Goal: Task Accomplishment & Management: Use online tool/utility

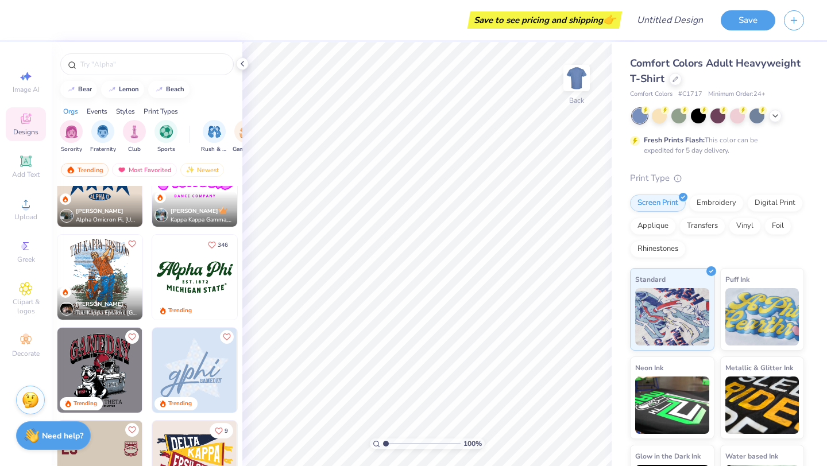
scroll to position [1272, 0]
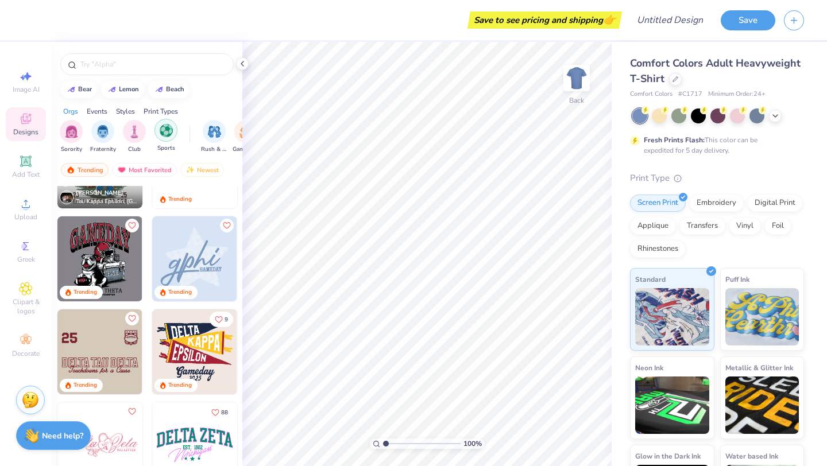
click at [162, 135] on img "filter for Sports" at bounding box center [166, 130] width 13 height 13
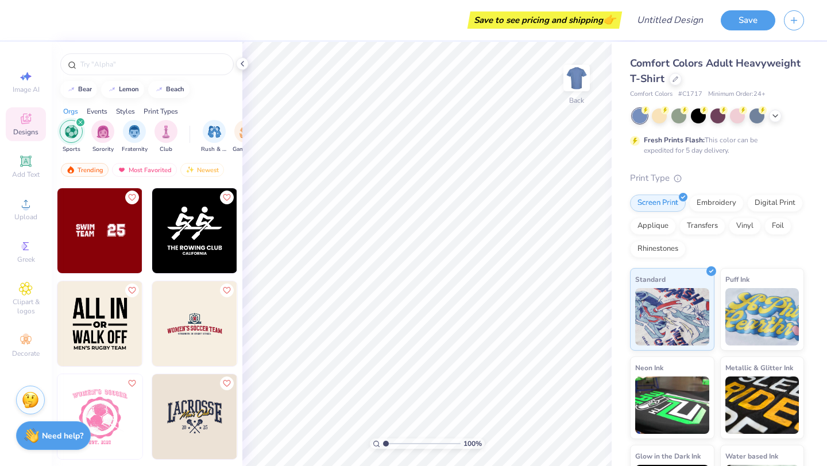
scroll to position [4570, 0]
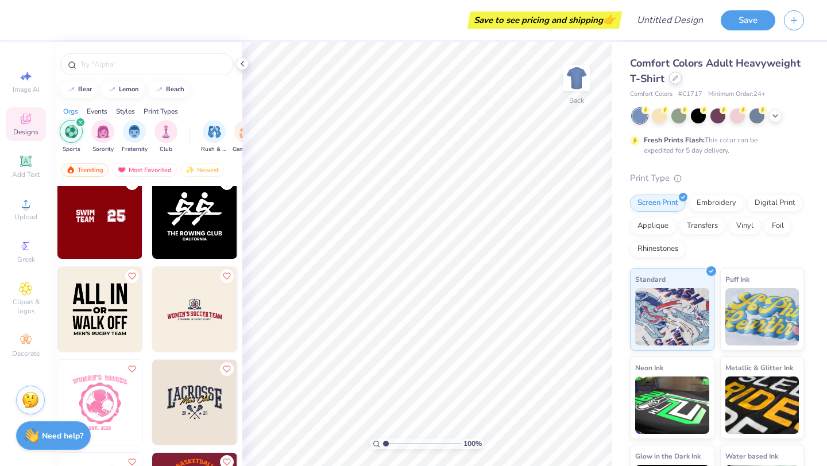
click at [674, 77] on icon at bounding box center [675, 78] width 6 height 6
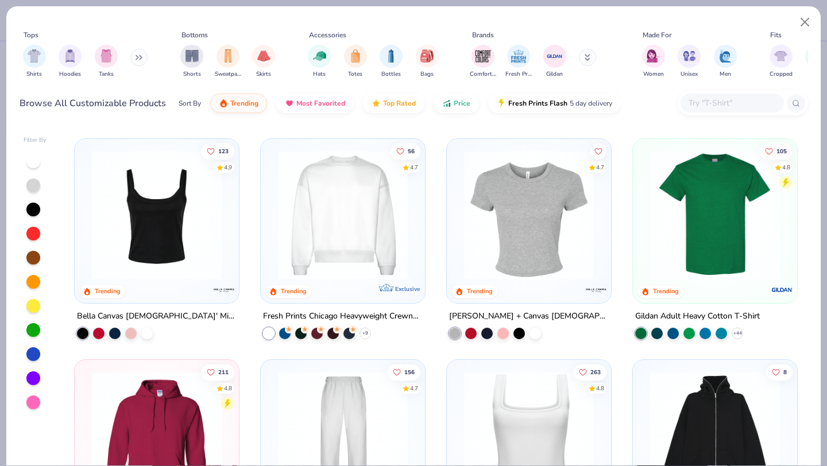
scroll to position [216, 0]
click at [327, 235] on img at bounding box center [342, 215] width 141 height 130
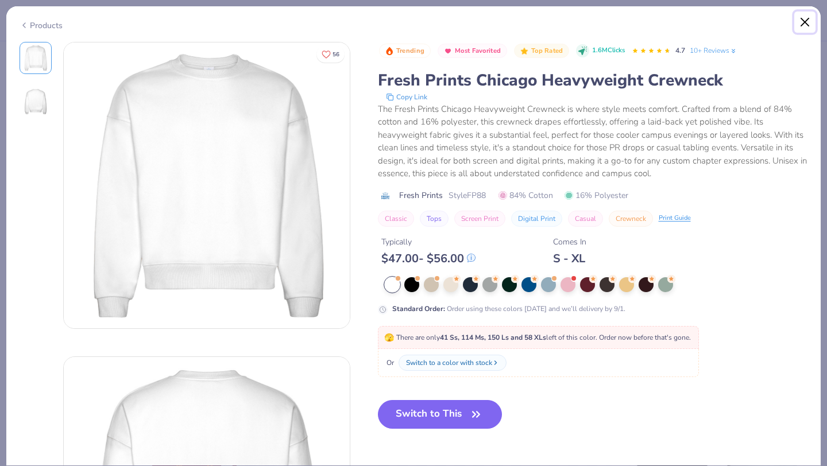
click at [807, 15] on button "Close" at bounding box center [805, 22] width 22 height 22
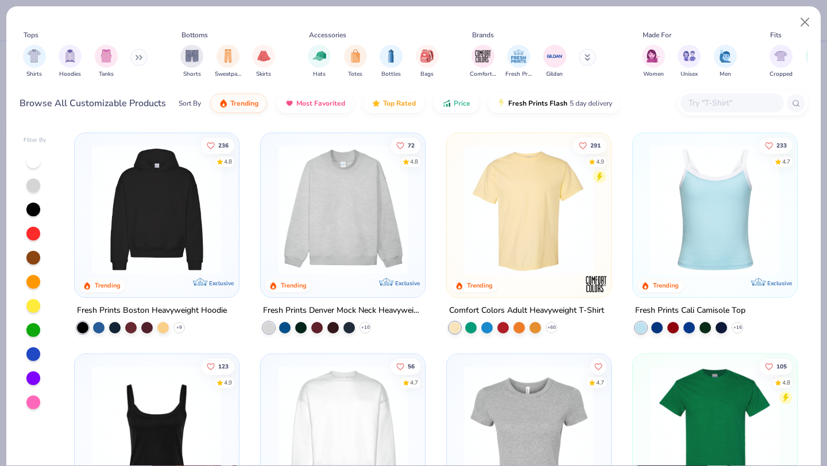
click at [367, 214] on img at bounding box center [342, 210] width 141 height 130
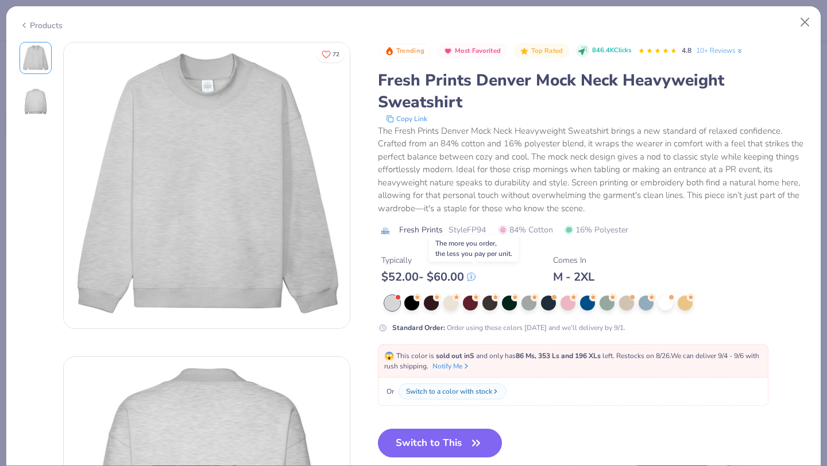
click at [475, 277] on icon at bounding box center [470, 276] width 7 height 7
click at [808, 19] on button "Close" at bounding box center [805, 22] width 22 height 22
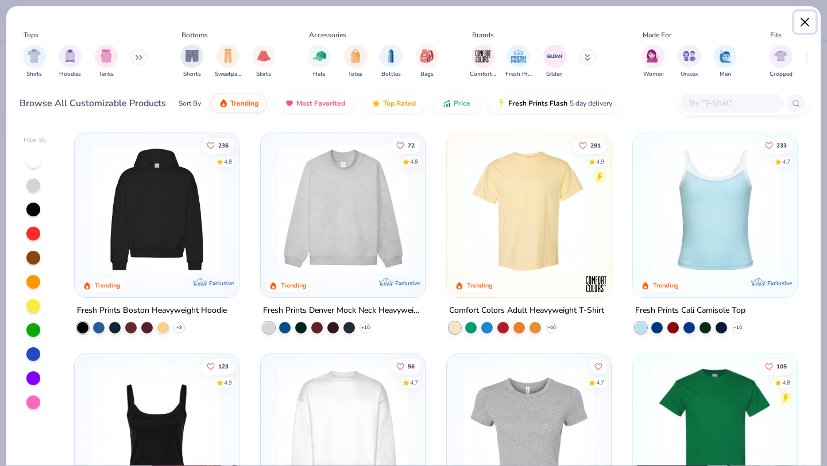
click at [806, 18] on button "Close" at bounding box center [805, 22] width 22 height 22
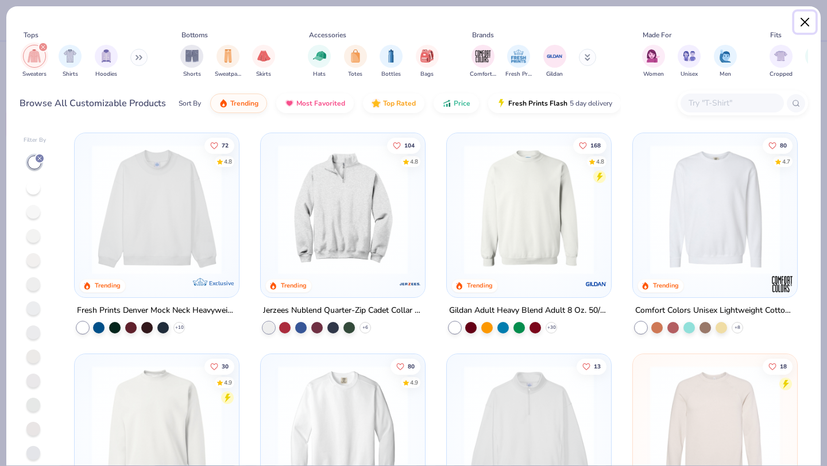
click at [802, 22] on button "Close" at bounding box center [805, 22] width 22 height 22
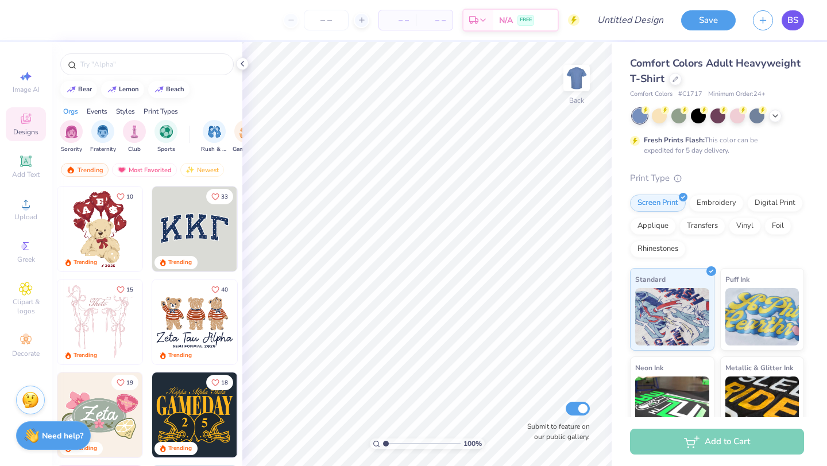
click at [799, 17] on link "BS" at bounding box center [792, 20] width 22 height 20
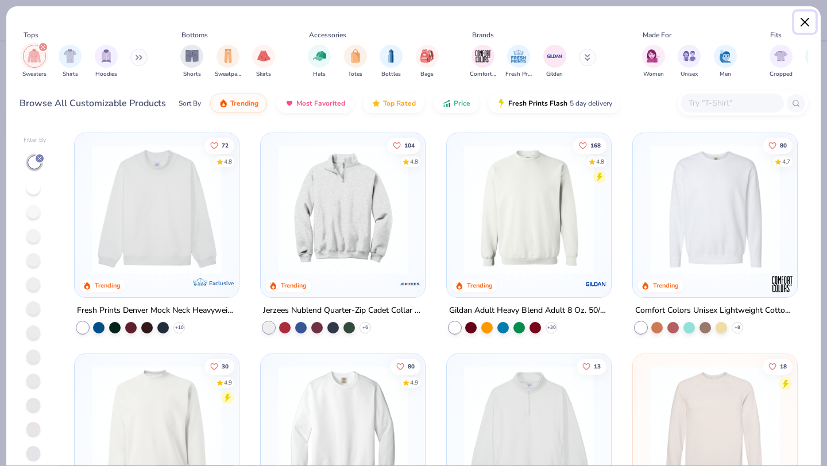
click at [801, 26] on button "Close" at bounding box center [805, 22] width 22 height 22
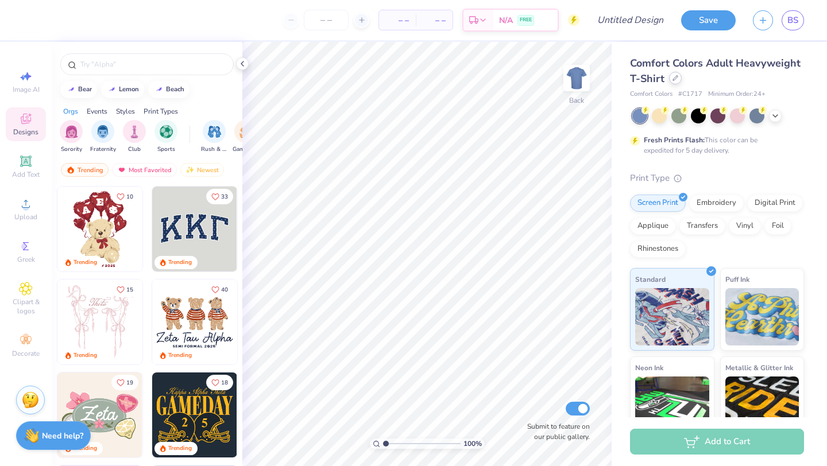
click at [675, 75] on icon at bounding box center [675, 78] width 6 height 6
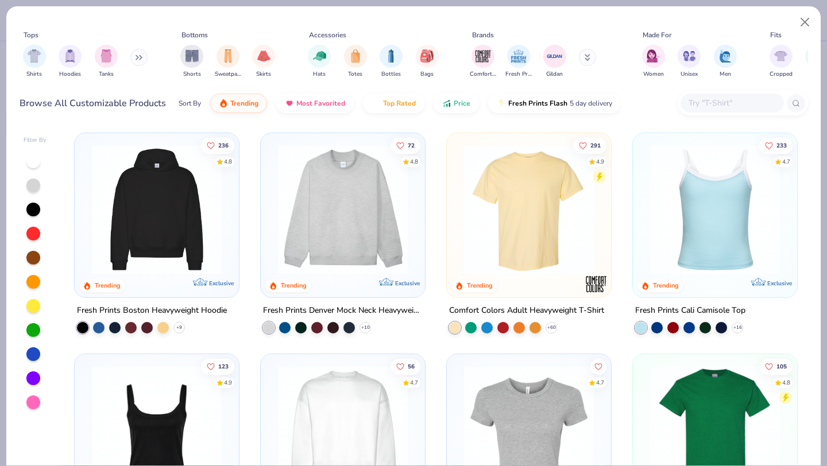
click at [348, 215] on img at bounding box center [342, 210] width 141 height 130
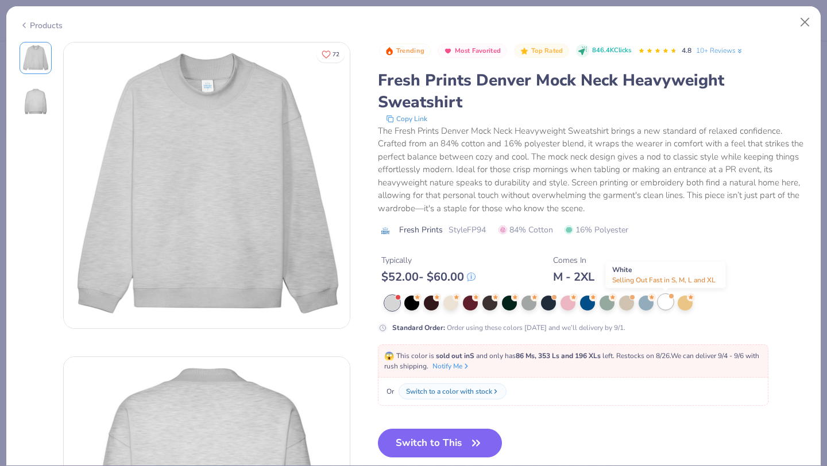
click at [661, 302] on div at bounding box center [665, 301] width 15 height 15
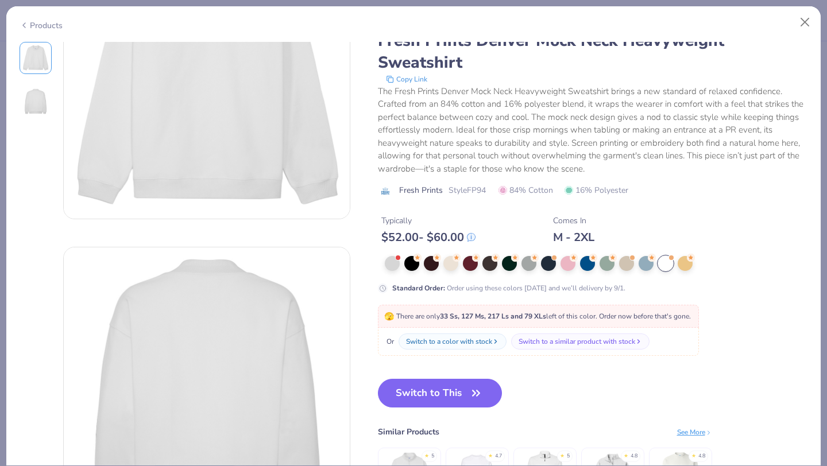
scroll to position [122, 0]
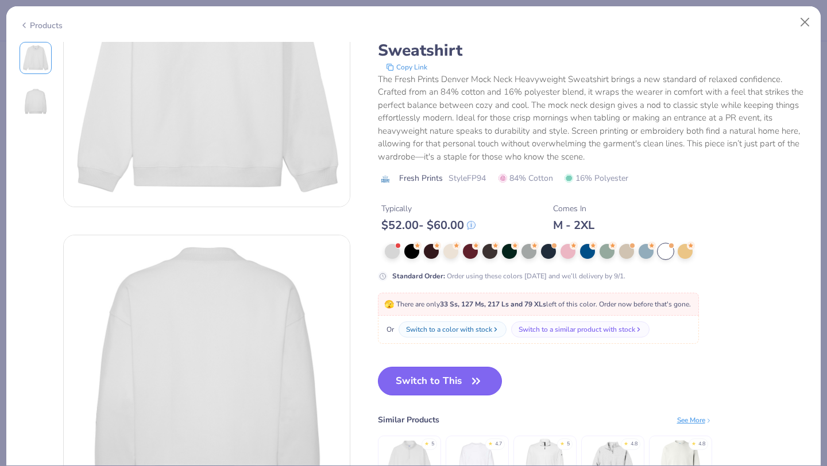
click at [432, 383] on button "Switch to This" at bounding box center [440, 381] width 125 height 29
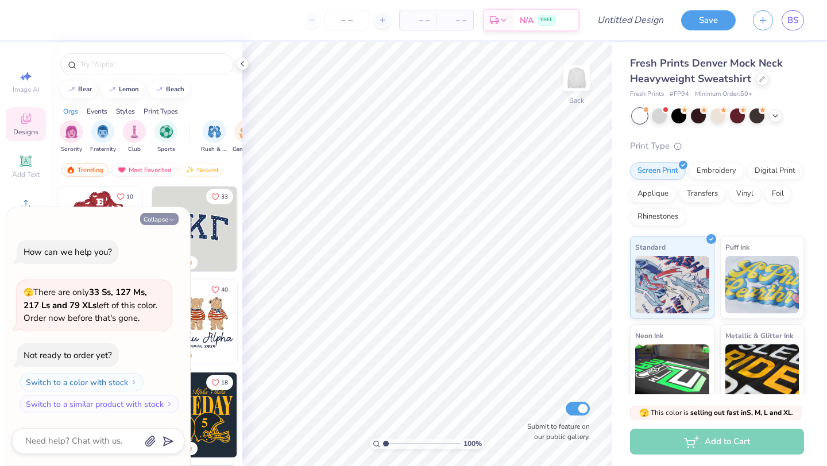
click at [160, 220] on button "Collapse" at bounding box center [159, 219] width 38 height 12
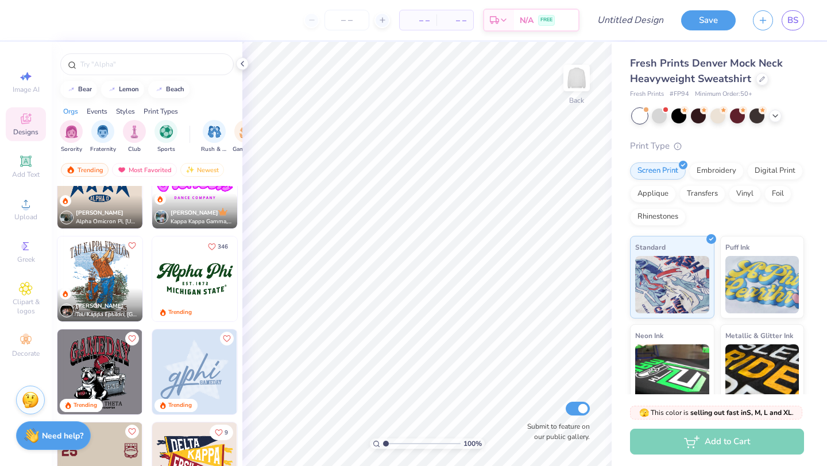
scroll to position [1155, 0]
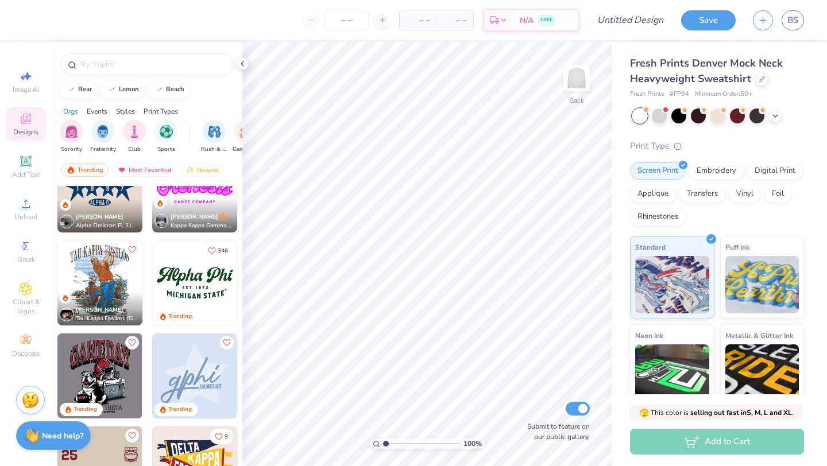
click at [101, 371] on img at bounding box center [99, 376] width 85 height 85
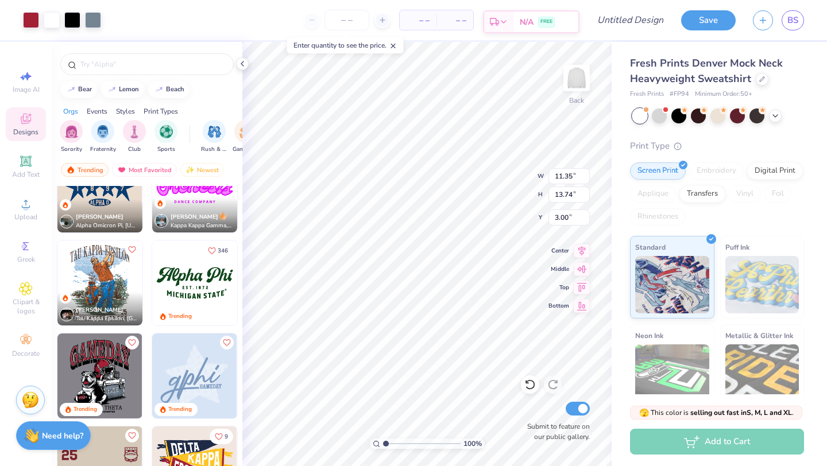
click at [538, 17] on div "FREE" at bounding box center [546, 22] width 17 height 11
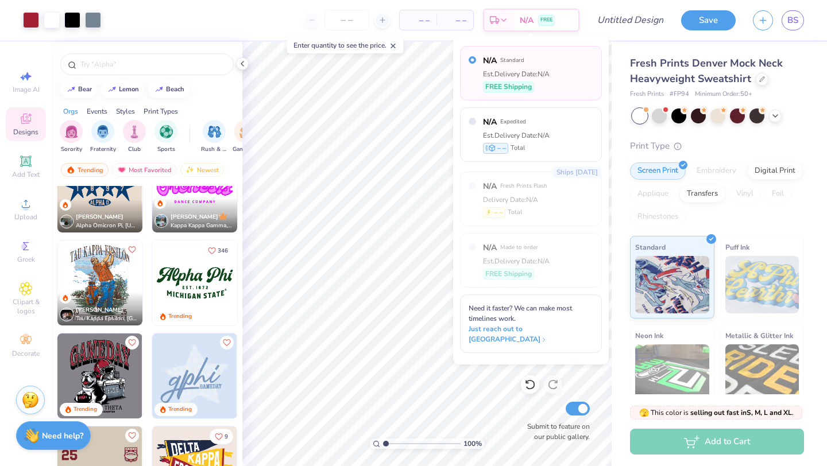
click at [424, 20] on span "– –" at bounding box center [417, 20] width 23 height 12
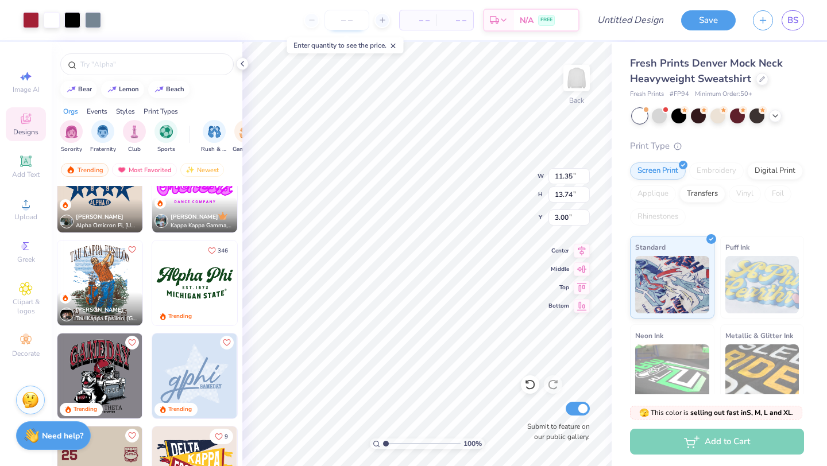
click at [354, 16] on input "number" at bounding box center [346, 20] width 45 height 21
click at [67, 435] on strong "Need help?" at bounding box center [62, 434] width 41 height 11
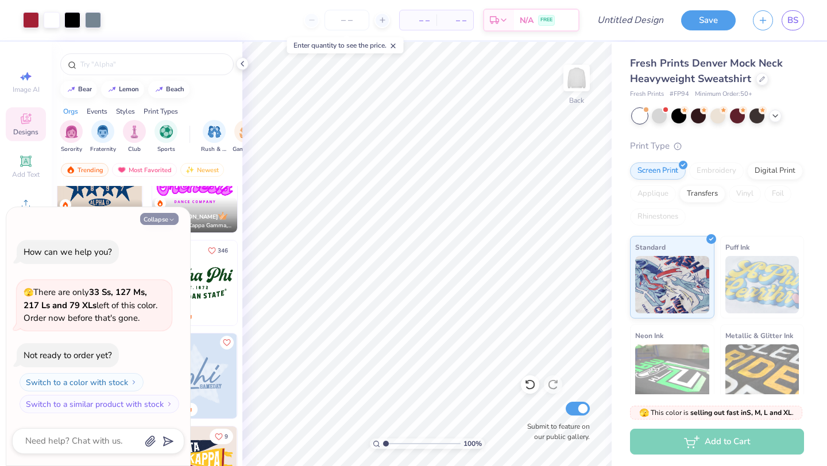
click at [154, 220] on button "Collapse" at bounding box center [159, 219] width 38 height 12
type textarea "x"
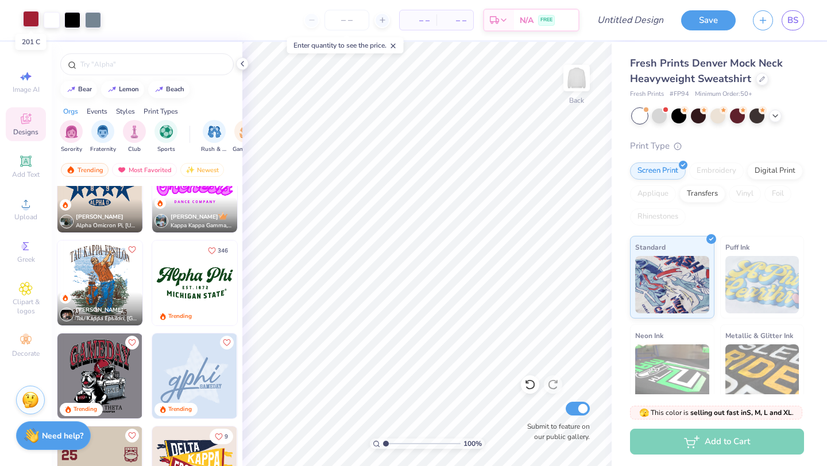
click at [27, 22] on div at bounding box center [31, 19] width 16 height 16
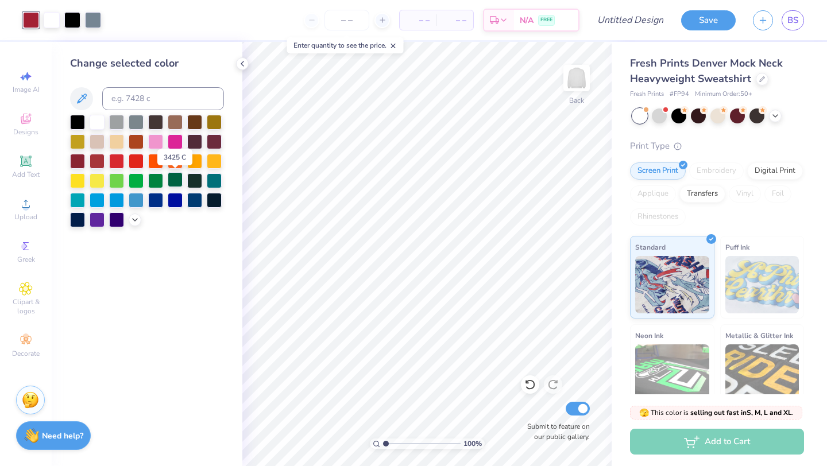
click at [173, 180] on div at bounding box center [175, 179] width 15 height 15
click at [196, 180] on div at bounding box center [194, 179] width 15 height 15
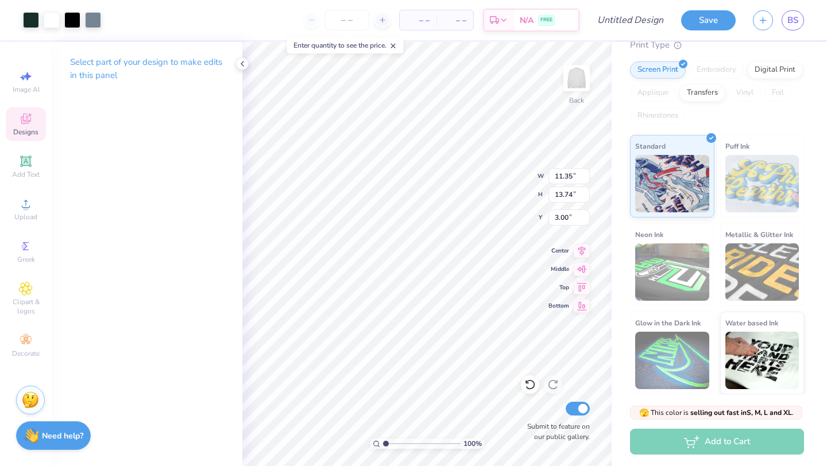
scroll to position [0, 0]
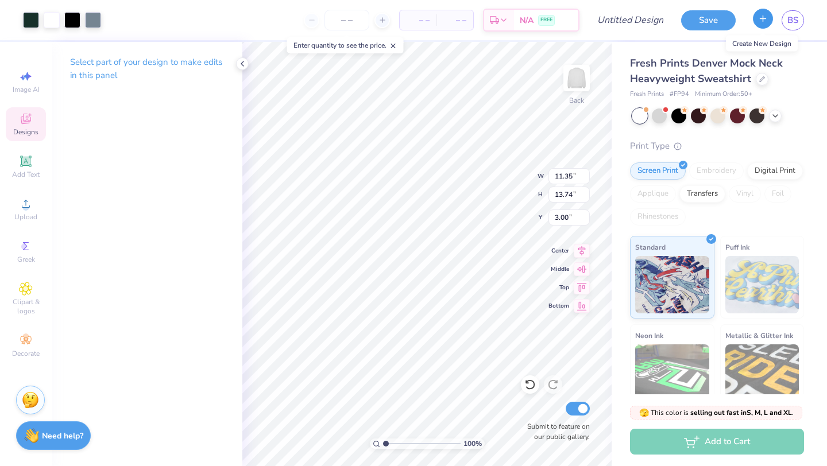
click at [763, 20] on line "button" at bounding box center [763, 18] width 0 height 6
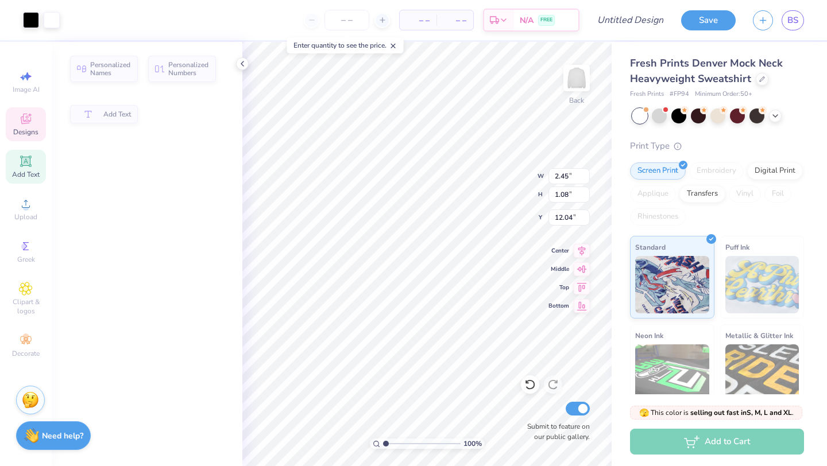
type input "2.45"
type input "1.08"
type input "12.04"
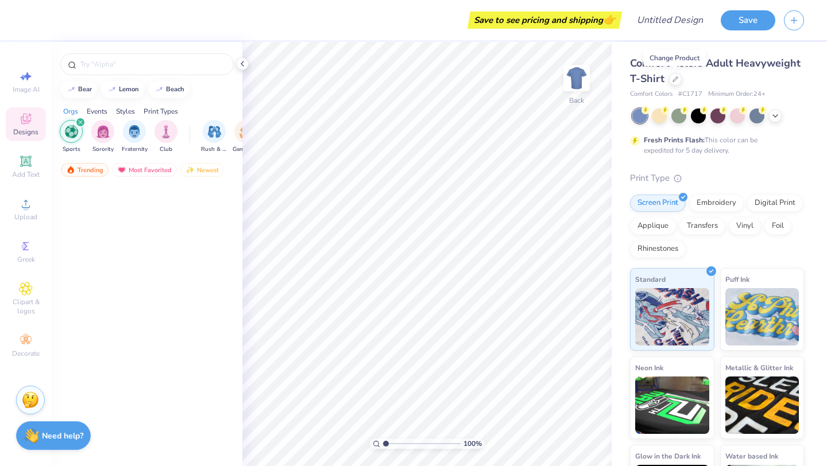
scroll to position [4570, 0]
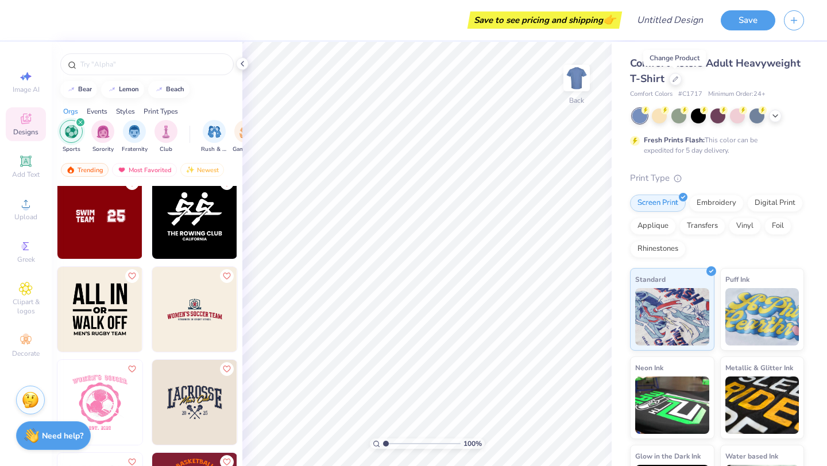
click at [22, 125] on icon at bounding box center [26, 119] width 14 height 14
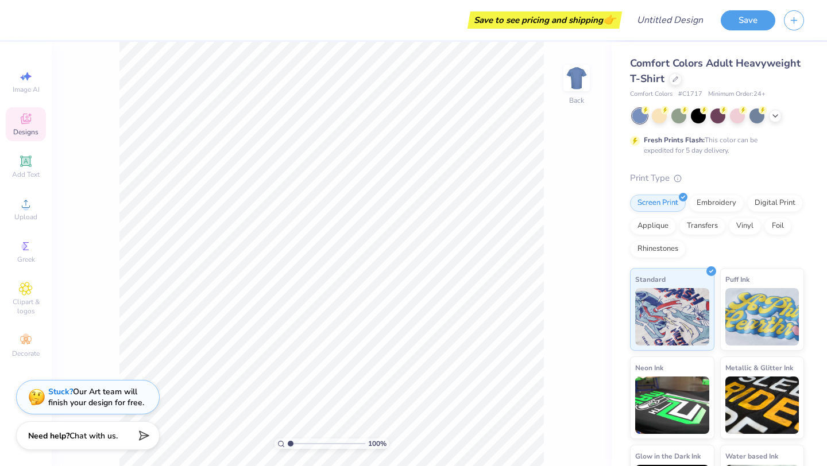
click at [18, 118] on div "Designs" at bounding box center [26, 124] width 40 height 34
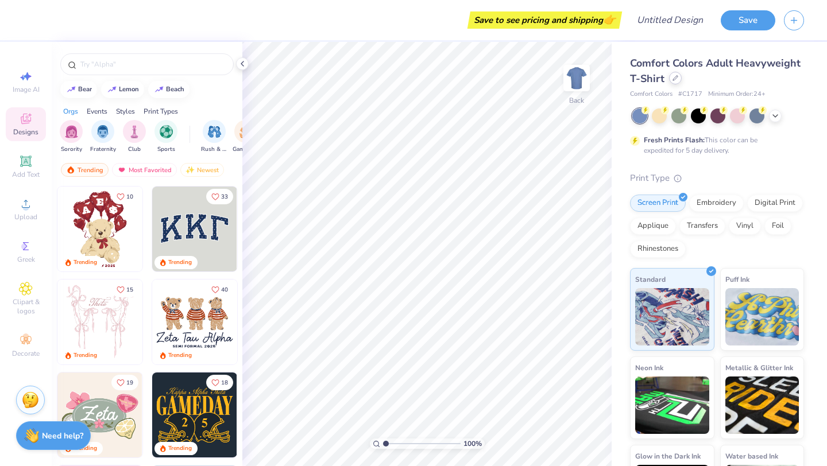
click at [673, 81] on div at bounding box center [675, 78] width 13 height 13
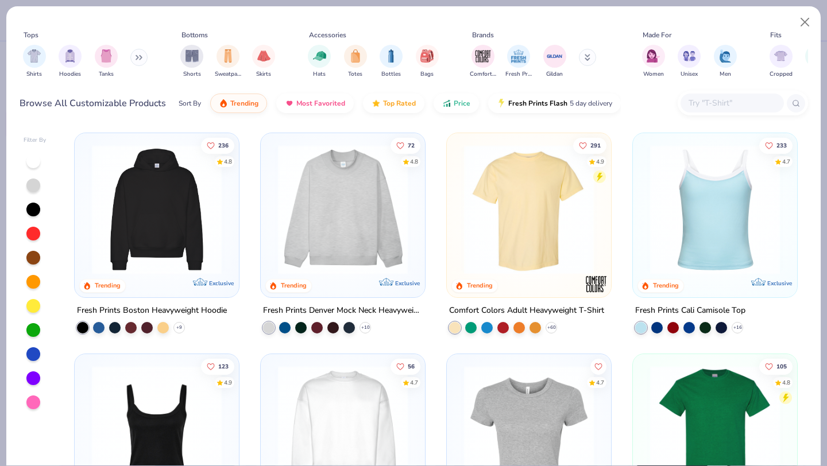
click at [361, 258] on img at bounding box center [342, 210] width 141 height 130
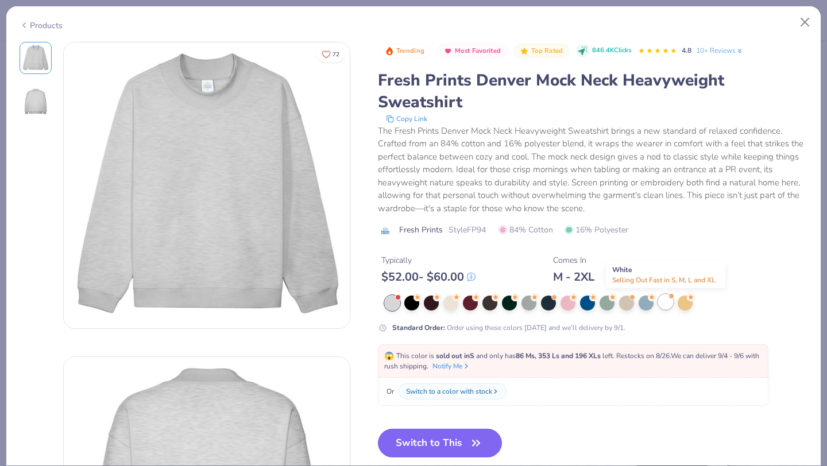
click at [664, 302] on div at bounding box center [665, 301] width 15 height 15
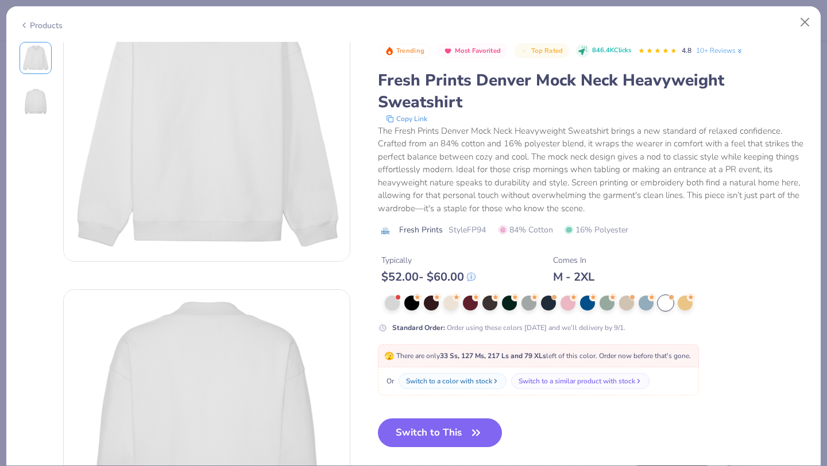
scroll to position [69, 0]
click at [446, 428] on button "Switch to This" at bounding box center [440, 432] width 125 height 29
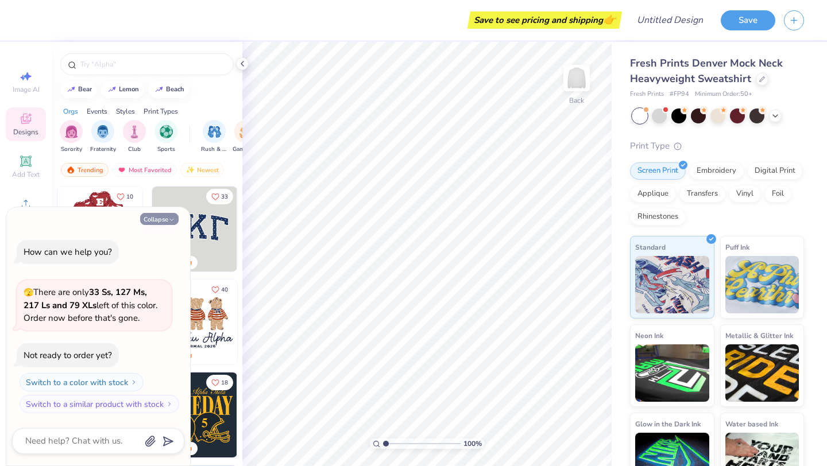
click at [165, 220] on button "Collapse" at bounding box center [159, 219] width 38 height 12
type textarea "x"
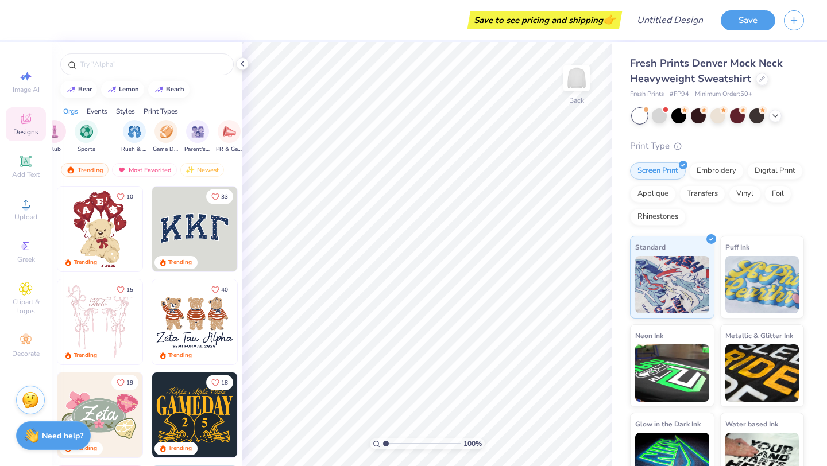
scroll to position [0, 130]
click at [119, 135] on img "filter for Game Day" at bounding box center [116, 130] width 13 height 13
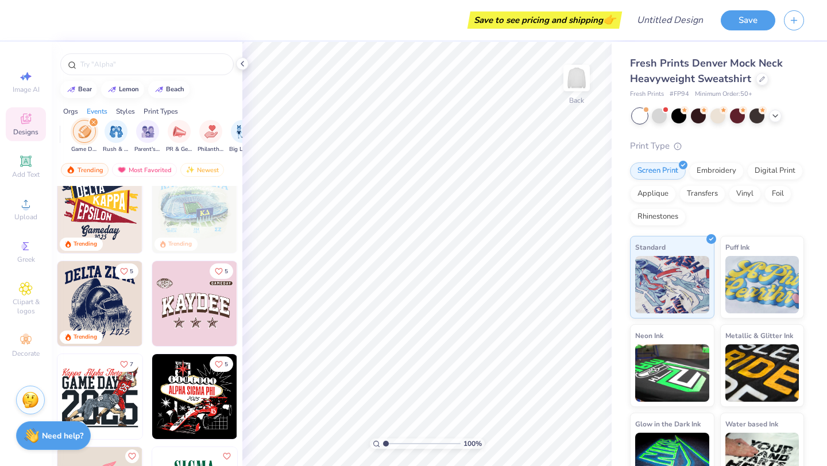
scroll to position [301, 0]
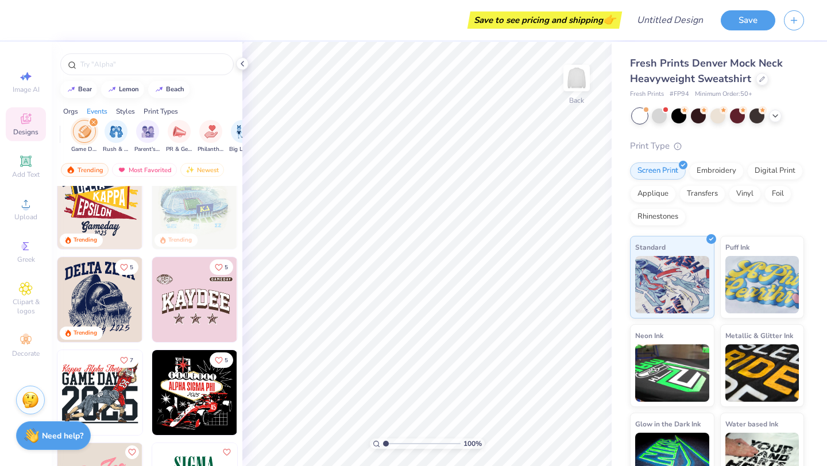
click at [106, 306] on img at bounding box center [99, 299] width 85 height 85
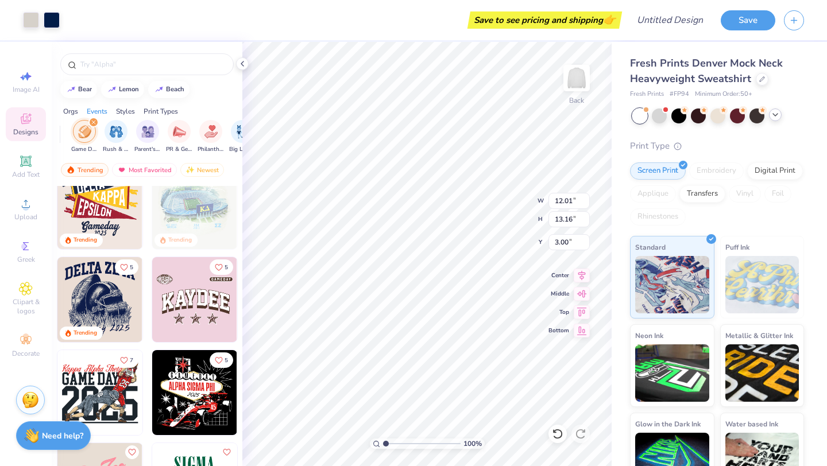
click at [773, 114] on icon at bounding box center [774, 114] width 9 height 9
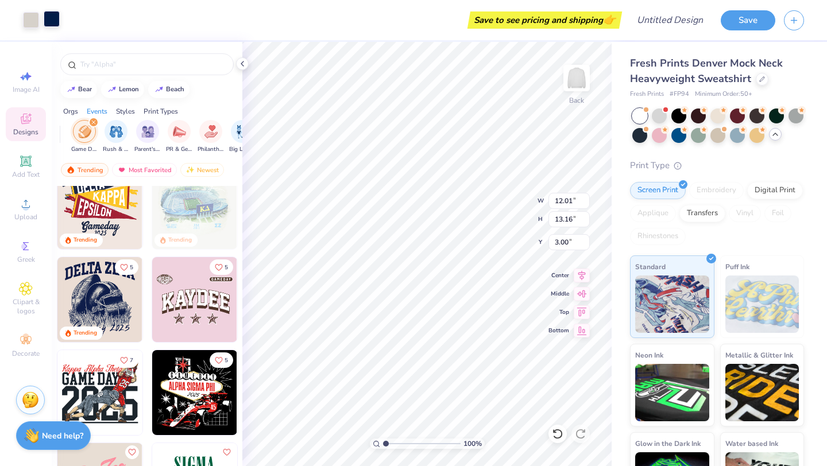
click at [52, 25] on div at bounding box center [52, 19] width 16 height 16
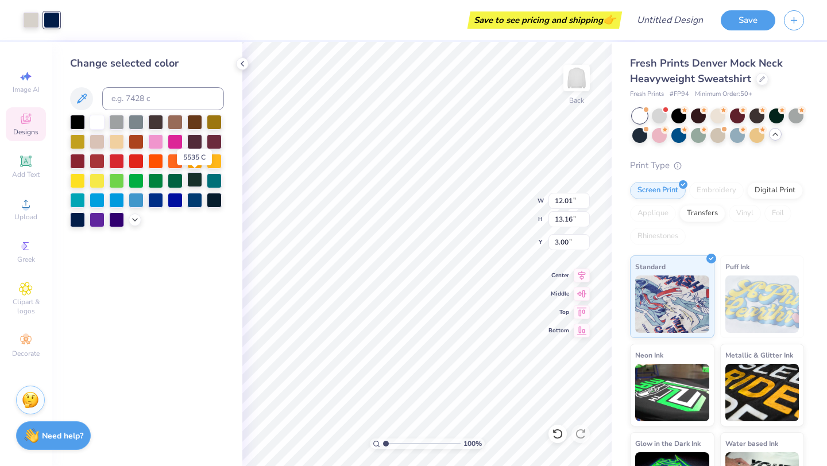
click at [192, 181] on div at bounding box center [194, 179] width 15 height 15
click at [177, 181] on div at bounding box center [175, 179] width 15 height 15
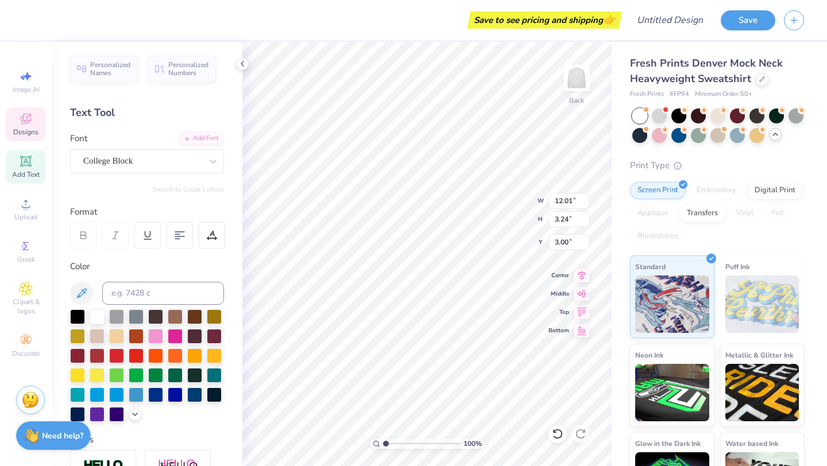
scroll to position [0, 0]
type textarea "D"
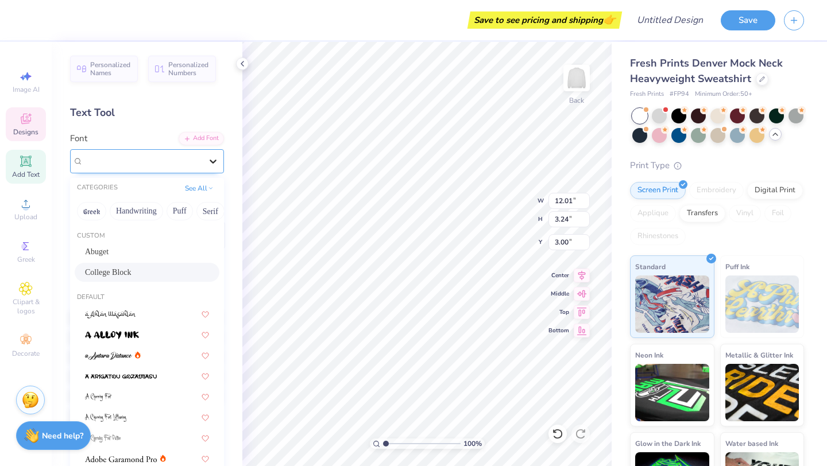
click at [216, 165] on icon at bounding box center [212, 161] width 11 height 11
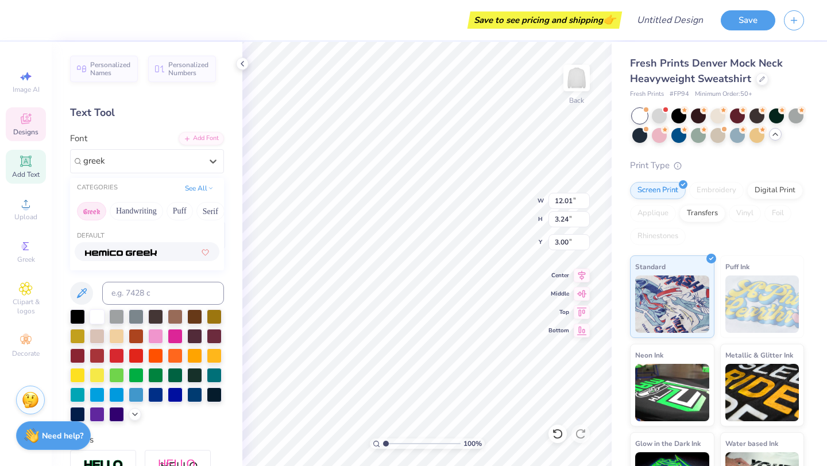
click at [89, 208] on button "Greek" at bounding box center [91, 211] width 29 height 18
type input "greek"
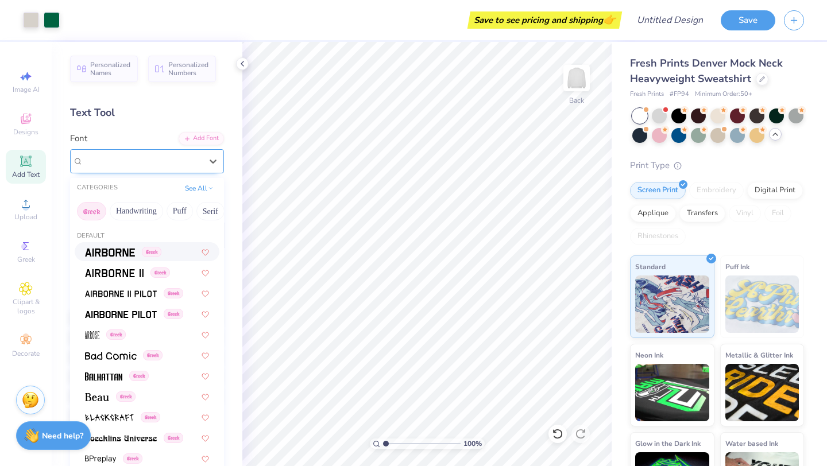
click at [134, 160] on div "College Block" at bounding box center [142, 161] width 121 height 18
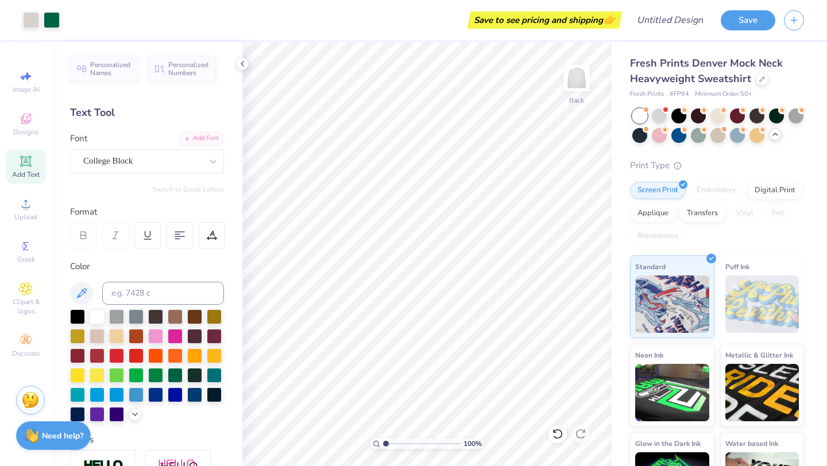
click at [133, 144] on div "[GEOGRAPHIC_DATA]" at bounding box center [147, 152] width 154 height 41
click at [557, 432] on icon at bounding box center [557, 433] width 11 height 11
type textarea "D"
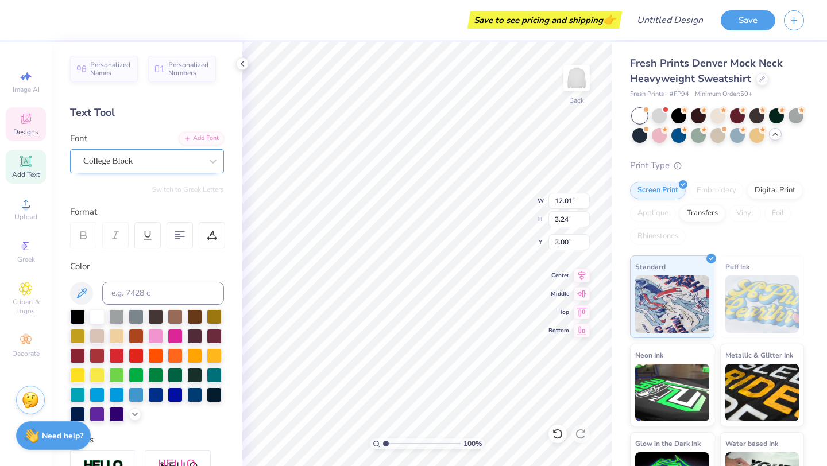
type textarea "DDD x OX"
click at [166, 162] on div "College Block" at bounding box center [142, 161] width 121 height 18
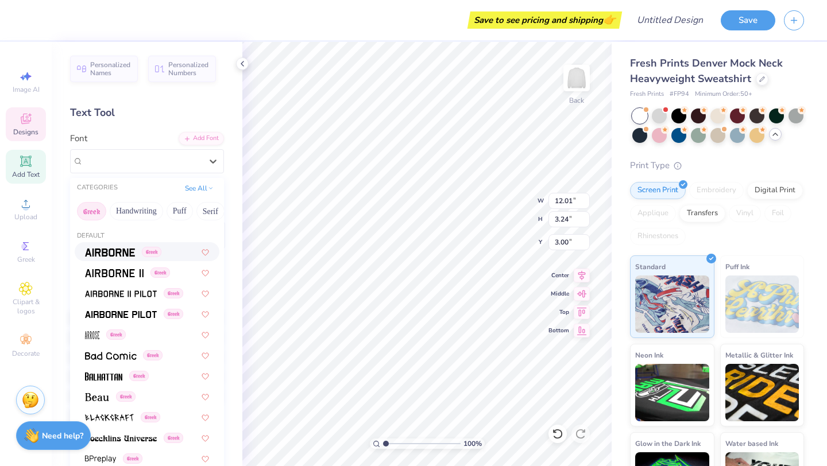
click at [94, 212] on button "Greek" at bounding box center [91, 211] width 29 height 18
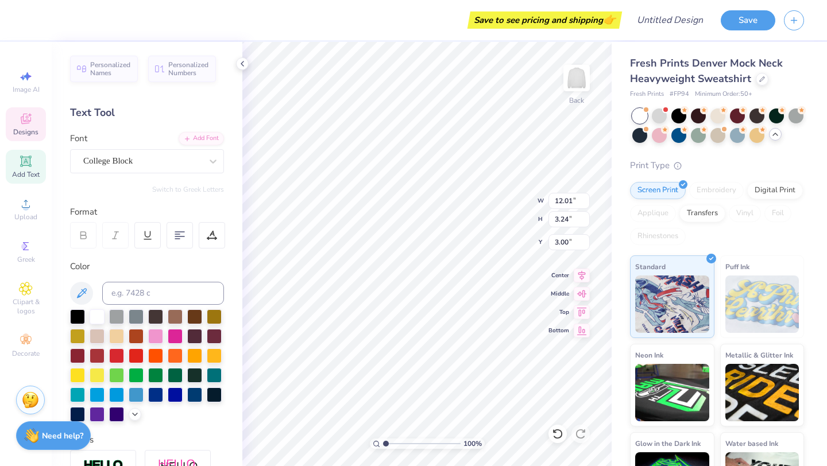
scroll to position [0, 1]
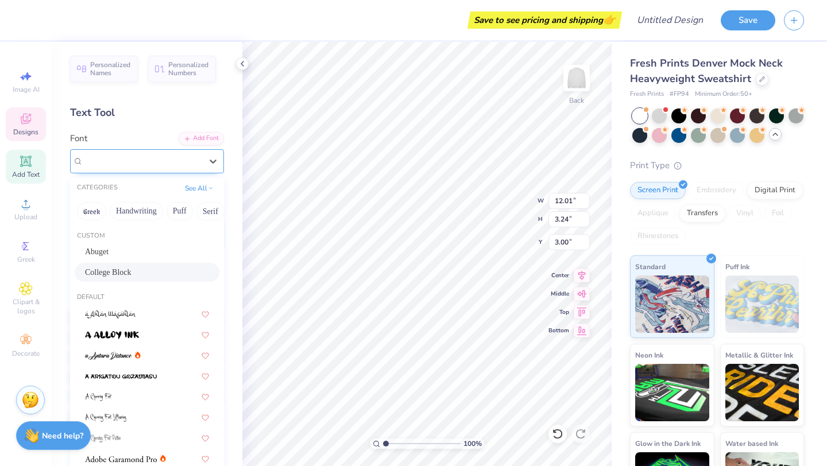
click at [91, 165] on div "College Block" at bounding box center [142, 161] width 121 height 18
click at [85, 215] on button "Greek" at bounding box center [91, 211] width 29 height 18
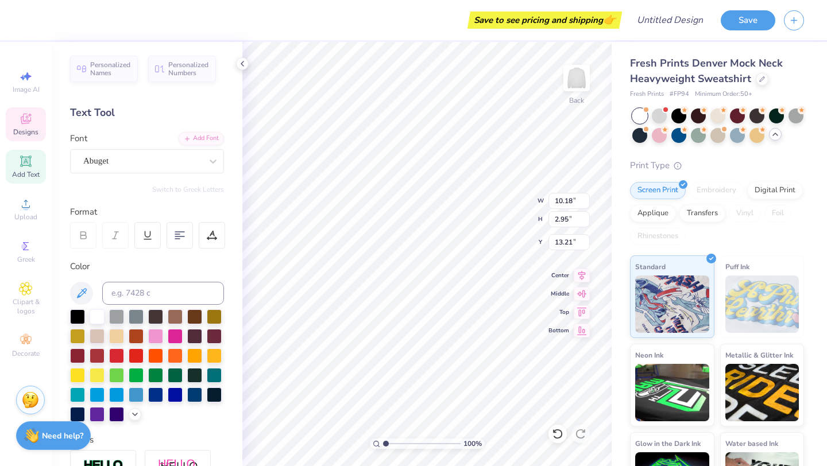
scroll to position [0, 0]
type textarea "Homecoming 2025"
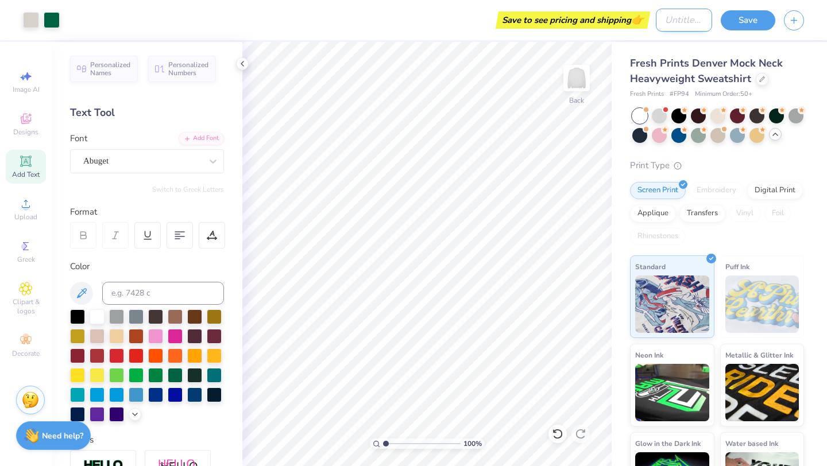
click at [674, 24] on input "Design Title" at bounding box center [684, 20] width 56 height 23
type input "Homecoming 2025"
click at [737, 21] on button "Save" at bounding box center [747, 19] width 55 height 20
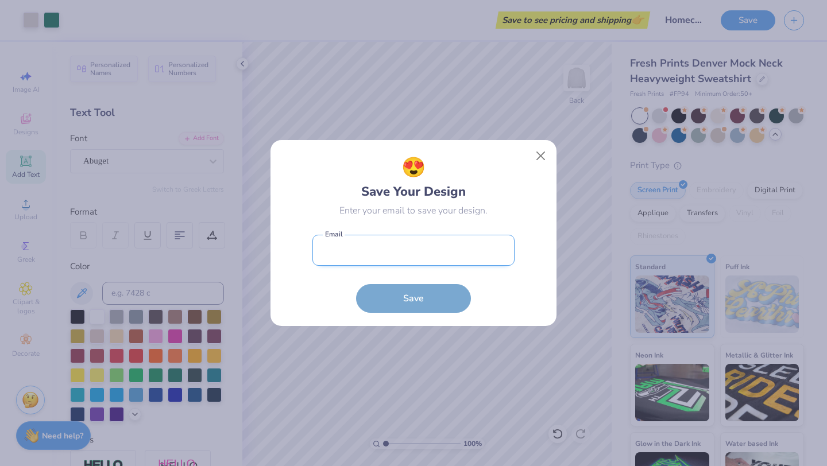
click at [405, 253] on input "email" at bounding box center [413, 251] width 202 height 32
type input "[EMAIL_ADDRESS][PERSON_NAME][DOMAIN_NAME]"
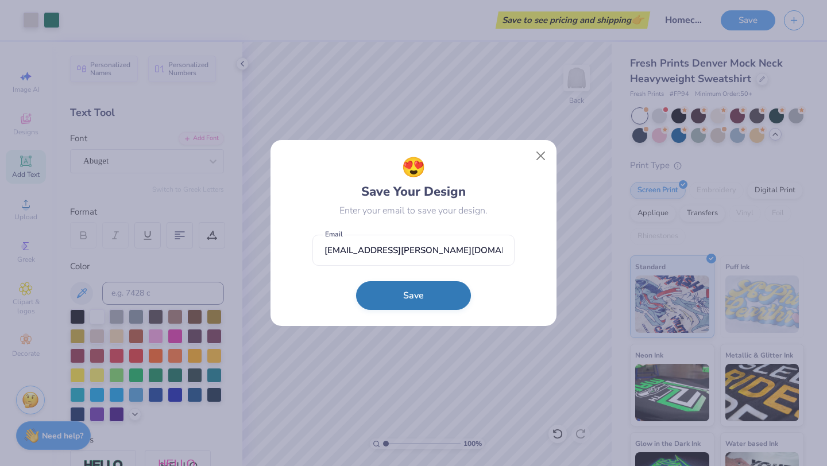
click at [424, 294] on button "Save" at bounding box center [413, 295] width 115 height 29
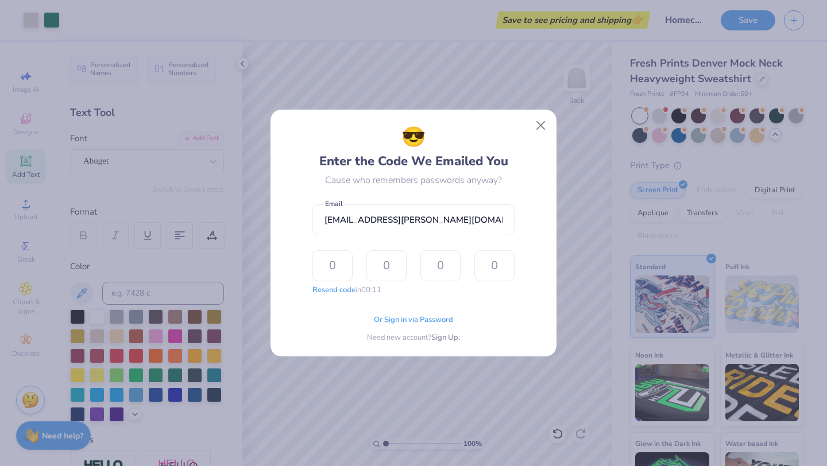
type input "1"
type input "2"
type input "1"
type input "2"
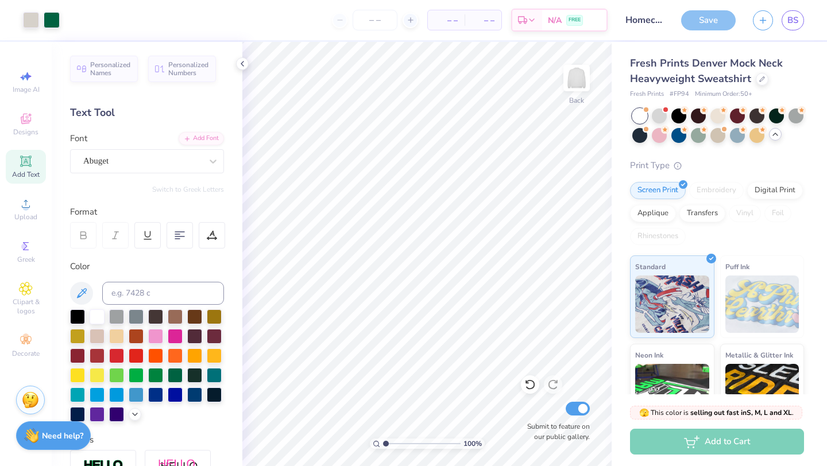
click at [375, 18] on div at bounding box center [413, 233] width 827 height 466
click at [407, 21] on div at bounding box center [413, 233] width 827 height 466
click at [421, 41] on span at bounding box center [421, 45] width 8 height 10
click at [373, 21] on input "number" at bounding box center [374, 20] width 45 height 21
click at [408, 19] on icon at bounding box center [410, 20] width 8 height 8
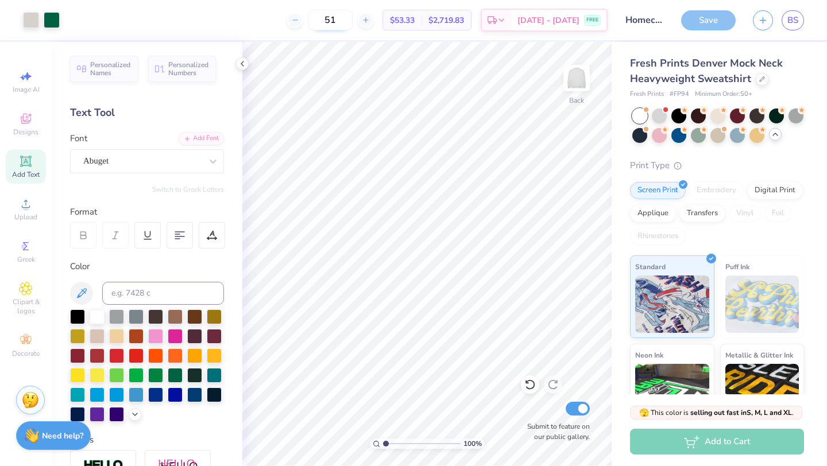
click at [338, 17] on input "51" at bounding box center [330, 20] width 45 height 21
type input "5"
click at [448, 18] on span "N/A" at bounding box center [446, 20] width 23 height 12
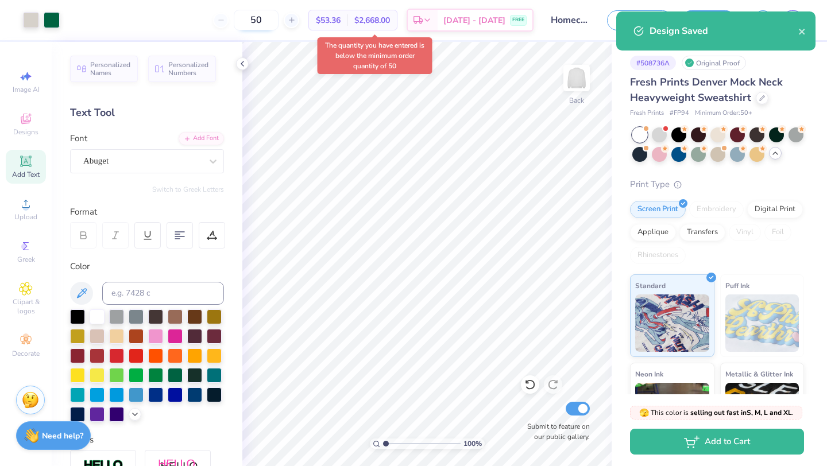
click at [262, 15] on input "50" at bounding box center [256, 20] width 45 height 21
type input "5"
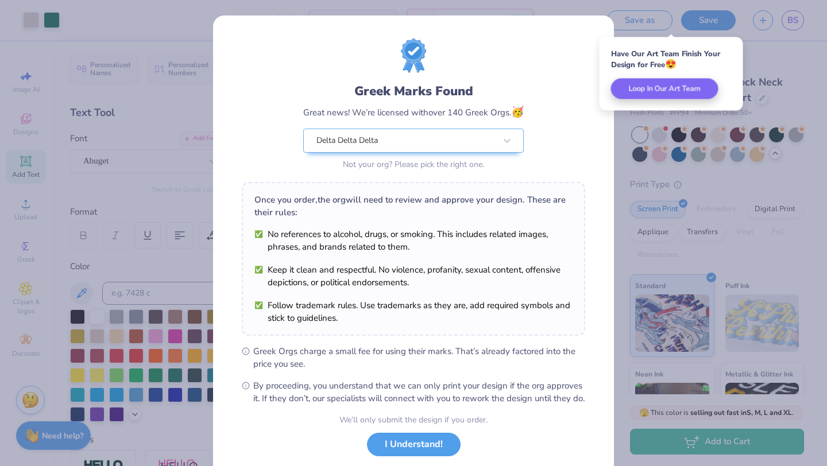
scroll to position [71, 0]
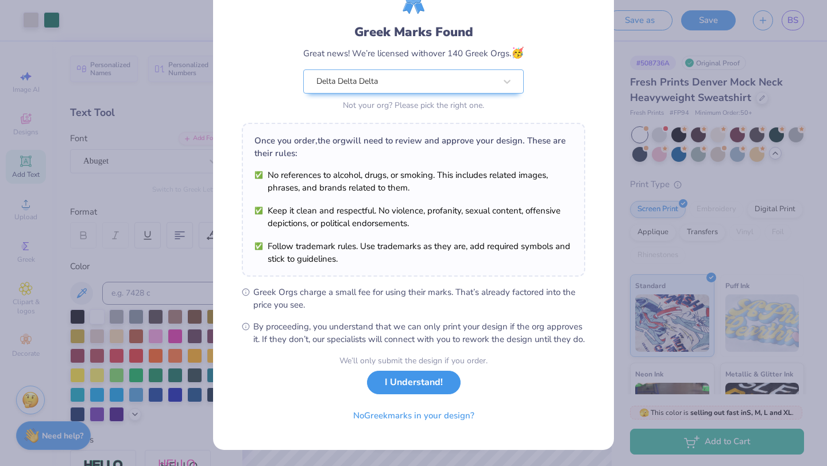
click at [413, 386] on button "I Understand!" at bounding box center [414, 383] width 94 height 24
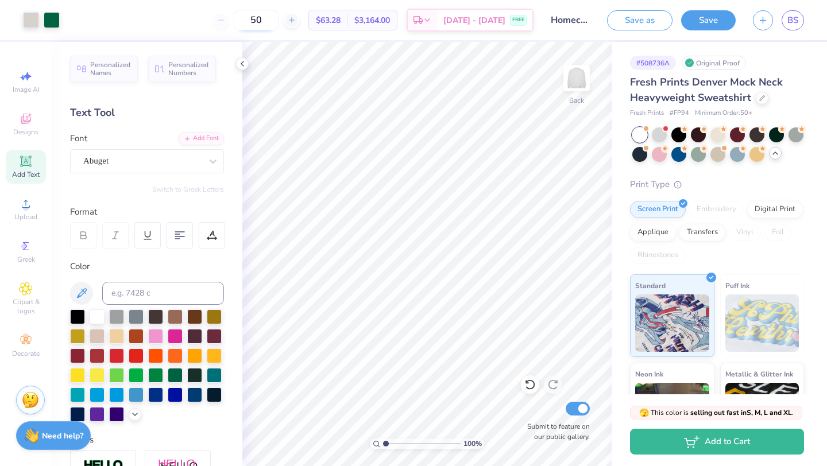
click at [270, 16] on input "50" at bounding box center [256, 20] width 45 height 21
type input "5"
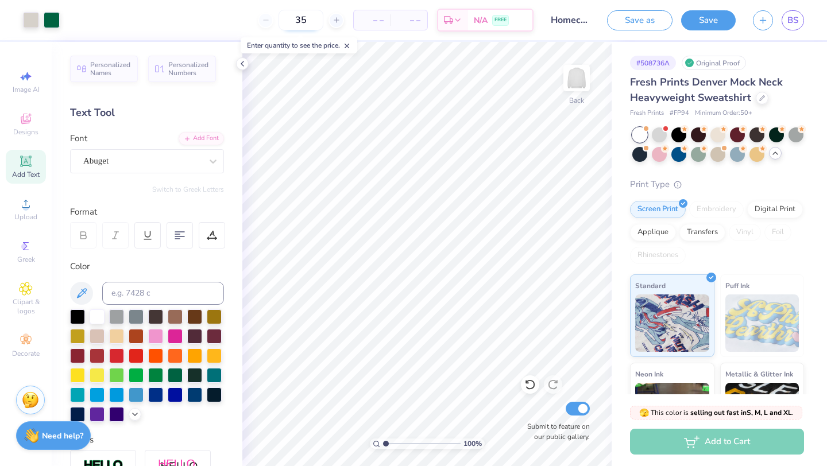
type input "50"
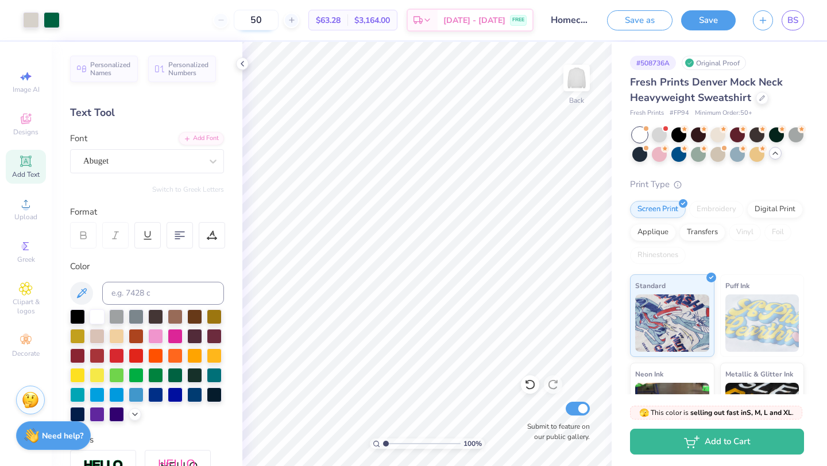
click at [259, 19] on input "50" at bounding box center [256, 20] width 45 height 21
click at [328, 18] on span "$63.28" at bounding box center [328, 20] width 25 height 12
click at [219, 20] on div "50" at bounding box center [256, 20] width 86 height 21
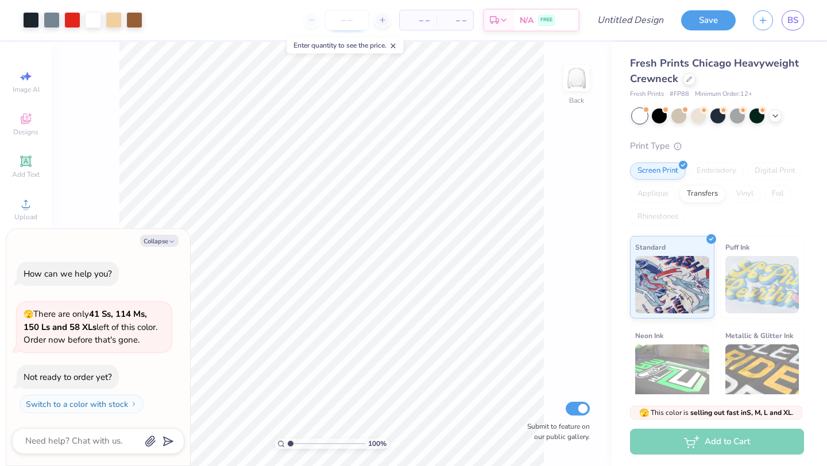
click at [339, 15] on input "number" at bounding box center [346, 20] width 45 height 21
type input "35"
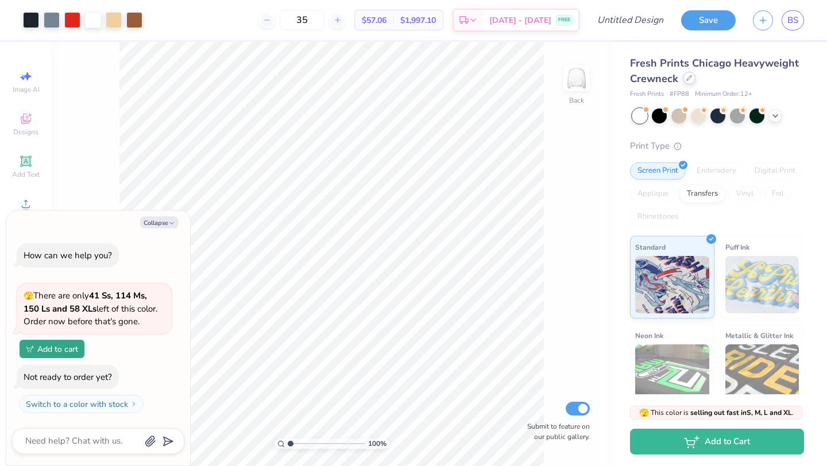
click at [687, 82] on div at bounding box center [689, 78] width 13 height 13
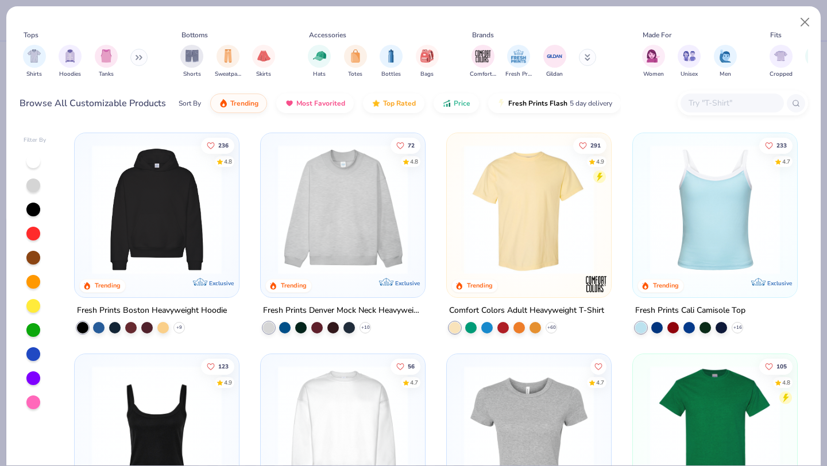
click at [377, 202] on img at bounding box center [342, 210] width 141 height 130
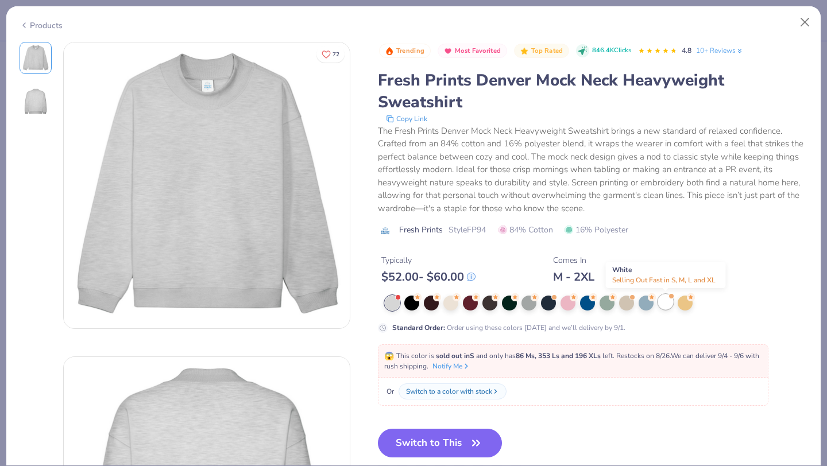
click at [661, 301] on div at bounding box center [665, 301] width 15 height 15
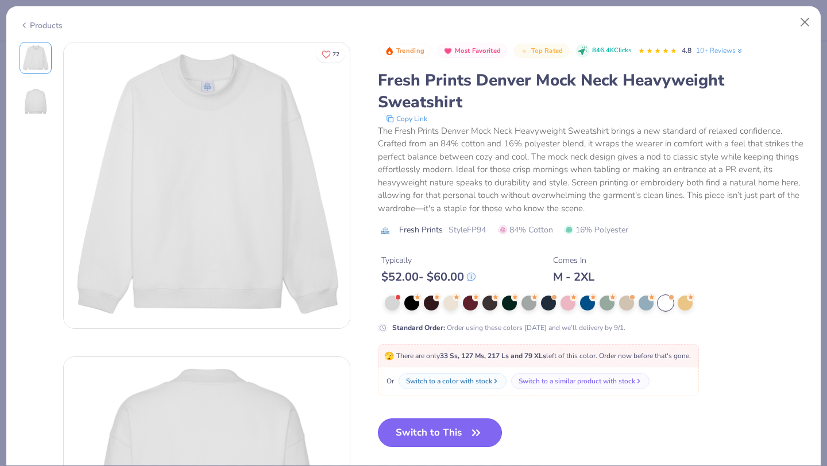
click at [433, 439] on button "Switch to This" at bounding box center [440, 432] width 125 height 29
type textarea "x"
type input "50"
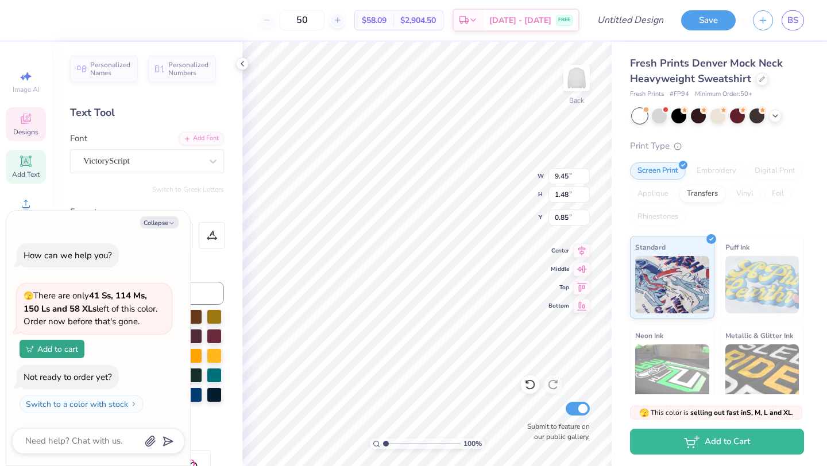
type textarea "x"
type textarea "Kappa Alpha Thet"
type textarea "x"
type textarea "Kappa Alpha The"
type textarea "x"
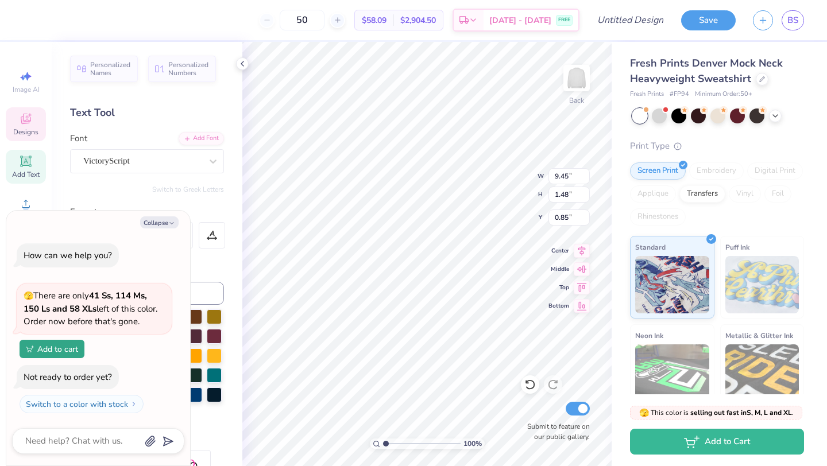
type textarea "Kappa Alpha Th"
type textarea "x"
type textarea "Kappa Alpha T"
type textarea "x"
type textarea "Kappa Alpha"
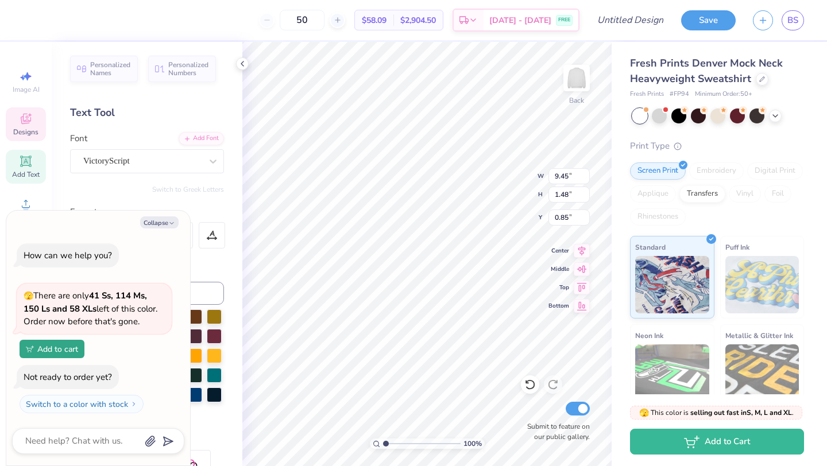
type textarea "x"
type textarea "Kappa Alpha"
type textarea "x"
type textarea "Kappa Alph"
type textarea "x"
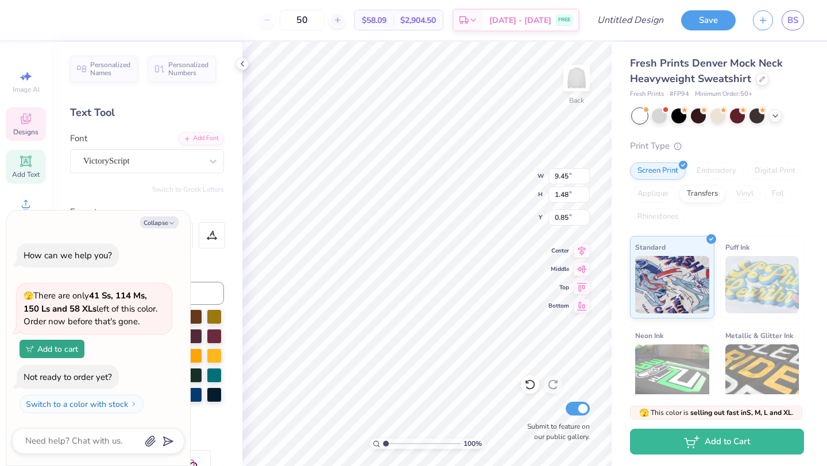
type textarea "Kappa Alp"
type textarea "x"
type textarea "Kappa Al"
type textarea "x"
type textarea "Kappa A"
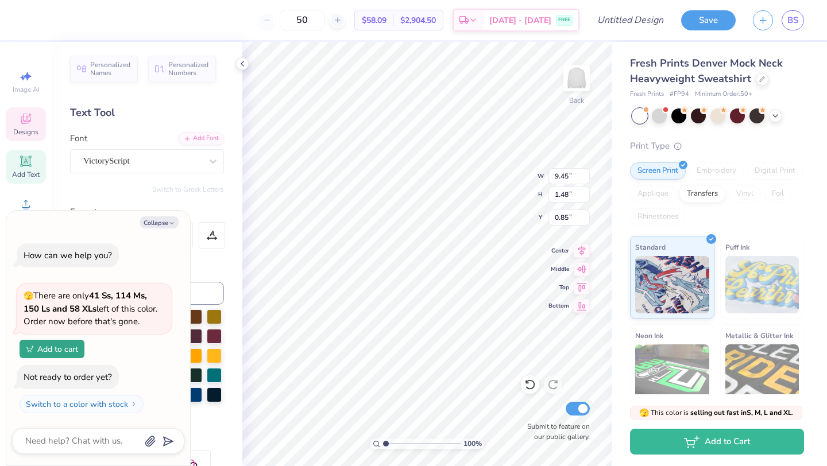
type textarea "x"
type textarea "Kappa"
type textarea "x"
type textarea "Kappa"
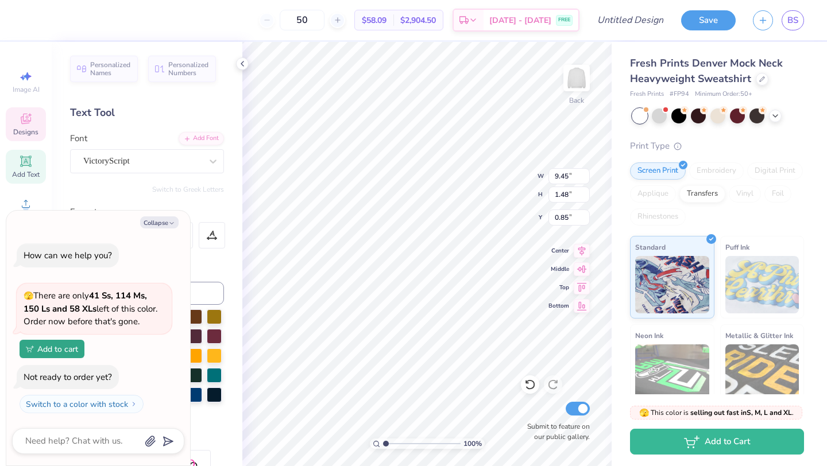
type textarea "x"
type textarea "Kapp"
type textarea "x"
type textarea "Kap"
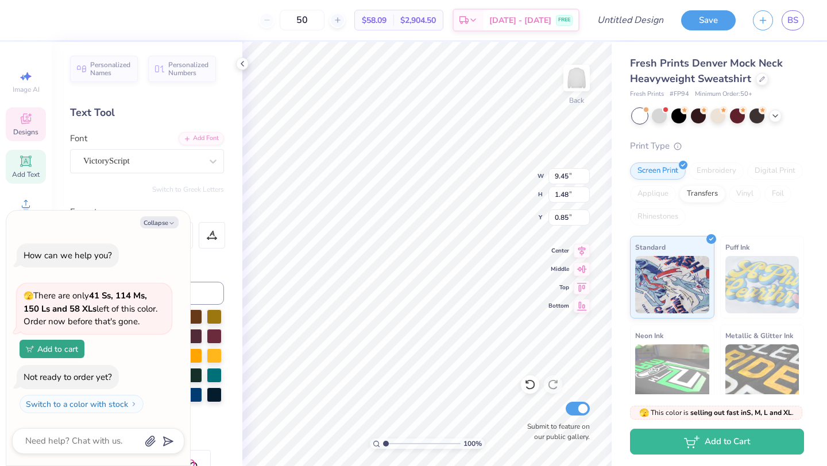
type textarea "x"
type textarea "Ka"
type textarea "x"
type textarea "K"
type textarea "x"
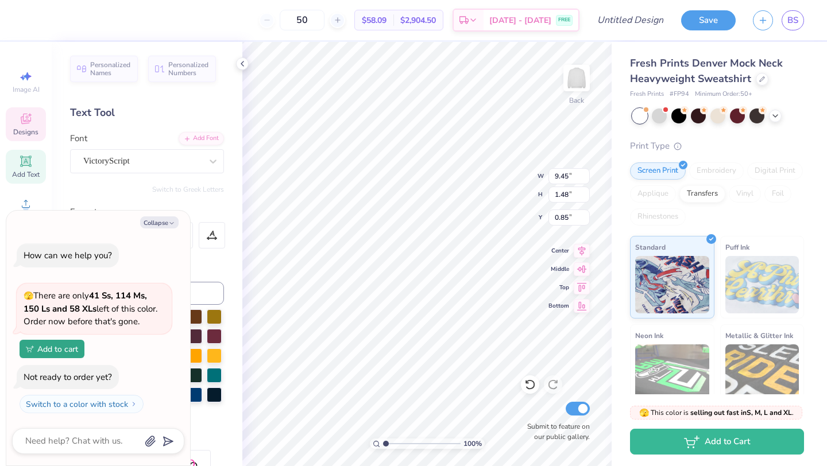
type textarea "x"
type textarea "D"
type textarea "x"
type textarea "De"
type textarea "x"
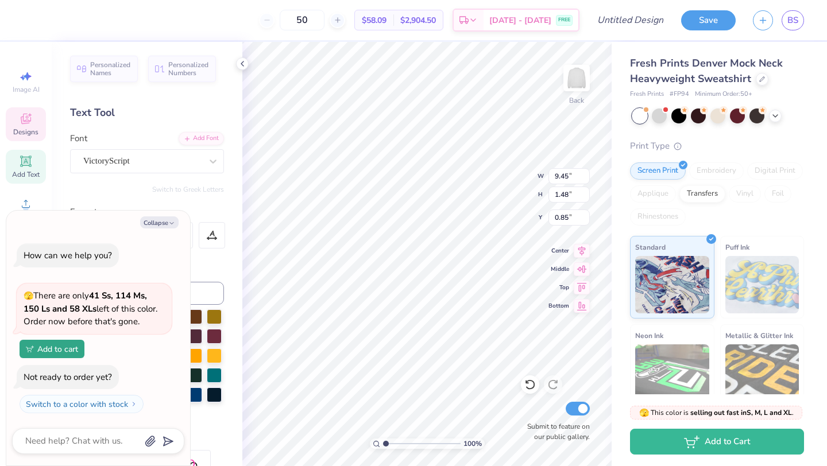
type textarea "Del"
type textarea "x"
type textarea "Delt"
type textarea "x"
type textarea "Delta"
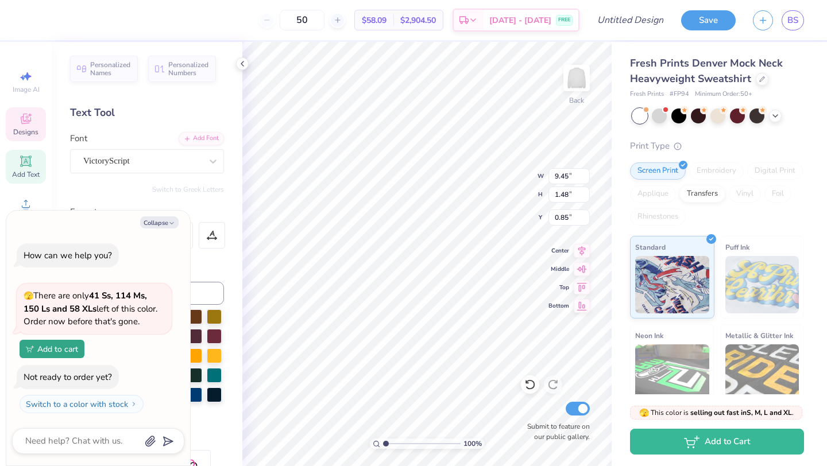
type textarea "x"
type textarea "Delta"
type textarea "x"
type textarea "Delta D"
type textarea "x"
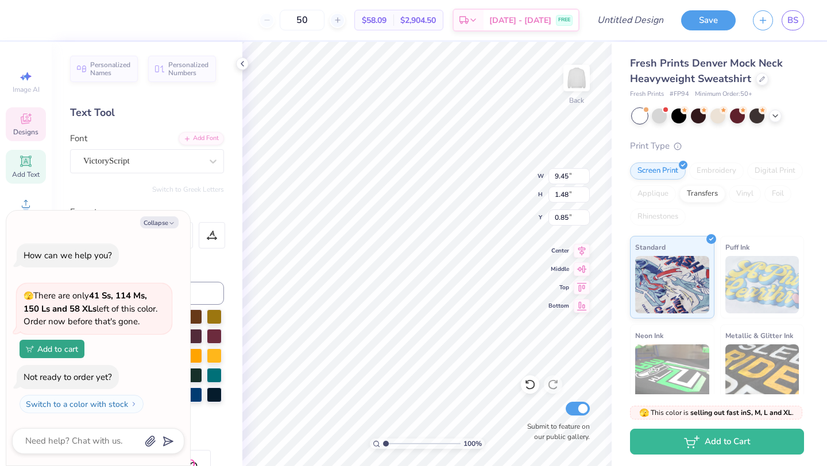
type textarea "Delta De"
type textarea "x"
type textarea "Delta Del"
type textarea "x"
type textarea "Delta Delt"
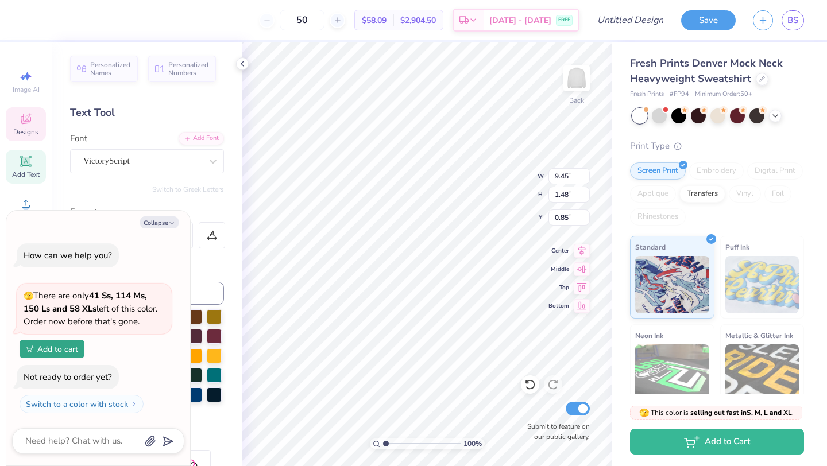
type textarea "x"
type textarea "Delta Delta"
type textarea "x"
type textarea "Delta Delta"
type textarea "x"
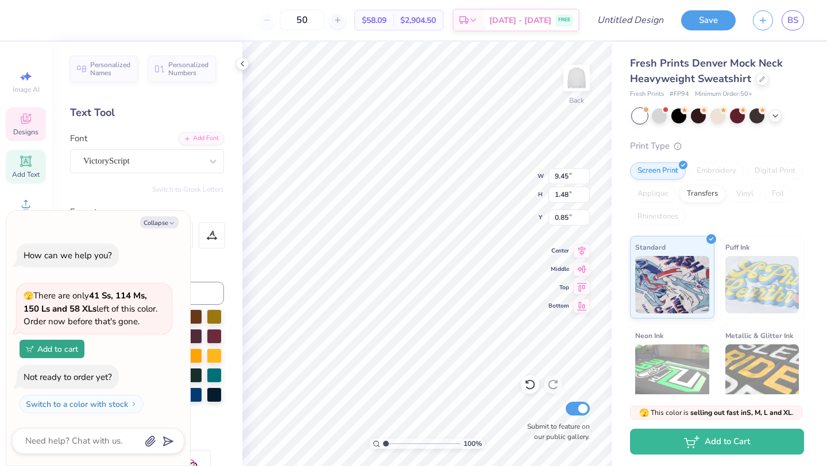
type textarea "Delta Delta D"
type textarea "x"
type textarea "Delta Delta De"
type textarea "x"
type textarea "Delta Delta Del"
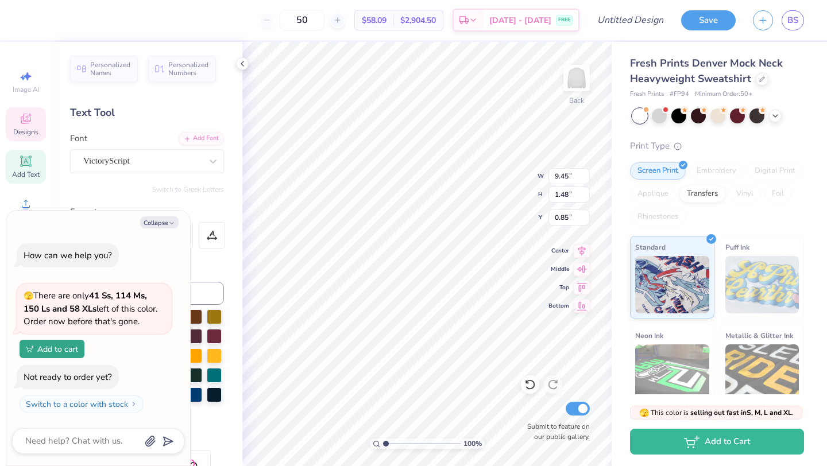
type textarea "x"
type textarea "Delta Delta Delt"
type textarea "x"
type textarea "Delta Delta Delta"
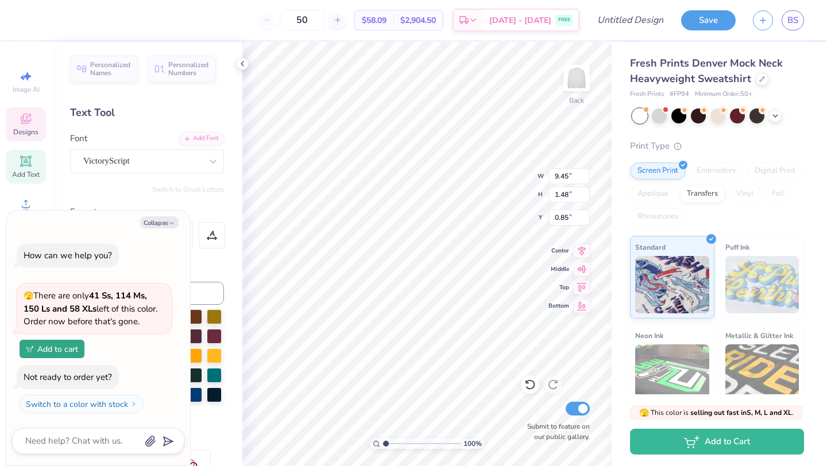
type textarea "x"
type textarea "Delta Delta Delta"
type textarea "x"
type textarea "Delta Delta Delta x"
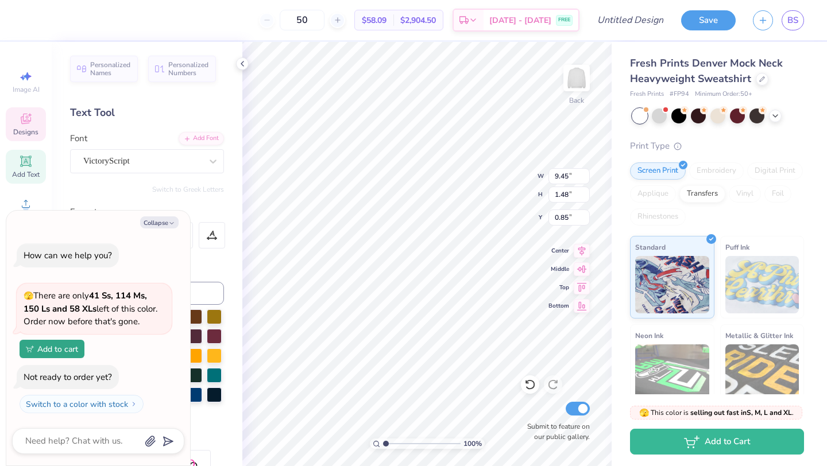
type textarea "x"
type textarea "Delta Delta Delta x"
type textarea "x"
type textarea "Delta Delta Delta x T"
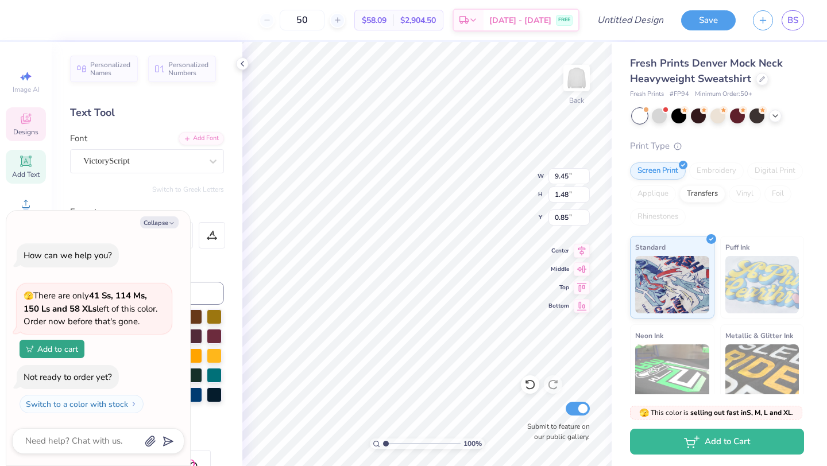
type textarea "x"
type textarea "Delta Delta Delta x Th"
type textarea "x"
type textarea "Delta Delta Delta x The"
type textarea "x"
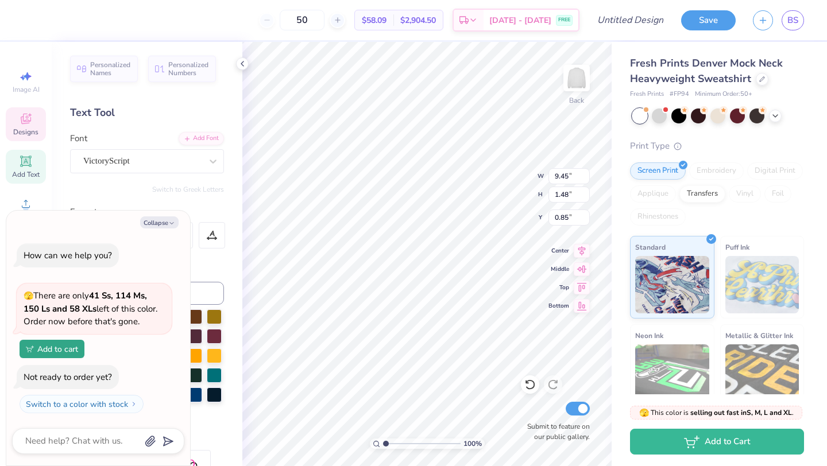
type textarea "Delta Delta Delta x Thet"
type textarea "x"
type textarea "Delta Delta Delta x Theta"
type textarea "x"
type textarea "Delta Delta Delta x Theta"
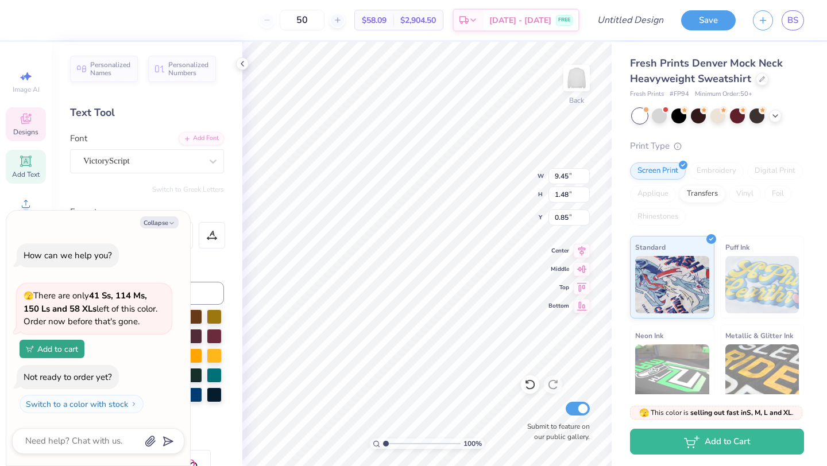
type textarea "x"
type textarea "Delta Delta Delta x Theta C"
type textarea "x"
type textarea "Delta Delta Delta x Theta Ch"
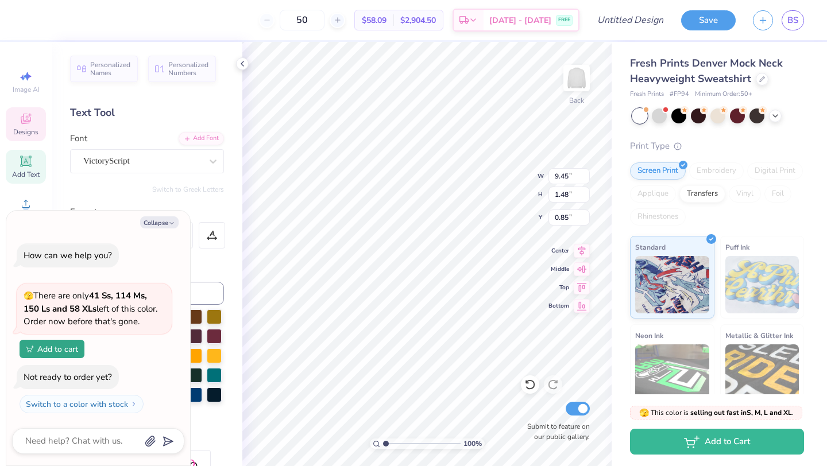
type textarea "x"
type textarea "Delta Delta Delta x Theta Chi"
type textarea "x"
type input "3.64"
type input "5.90"
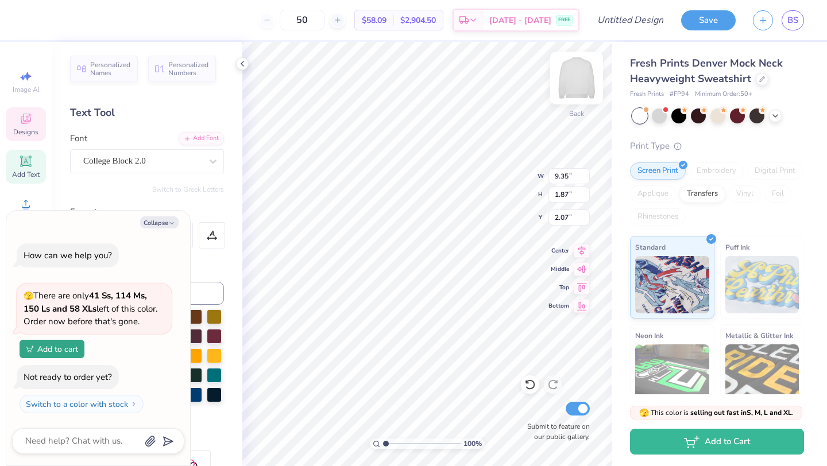
type input "1.97"
type textarea "x"
type input "9.35"
type input "1.87"
type input "2.07"
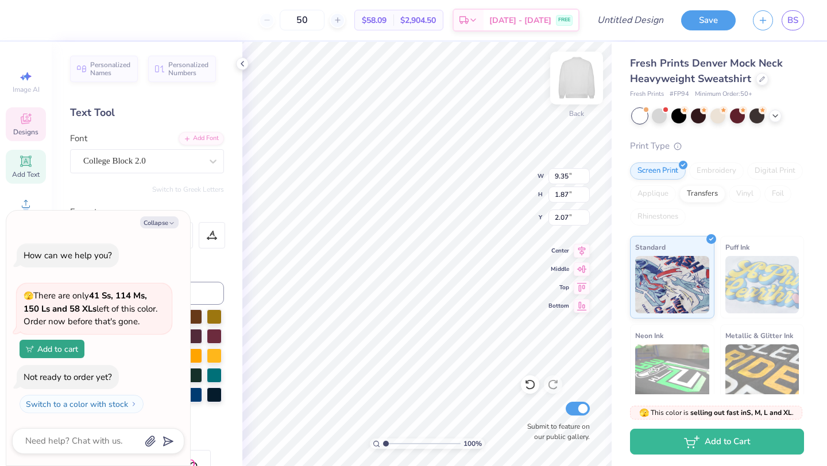
scroll to position [0, 1]
type textarea "x"
type textarea "Game Da"
type textarea "x"
type textarea "Game D"
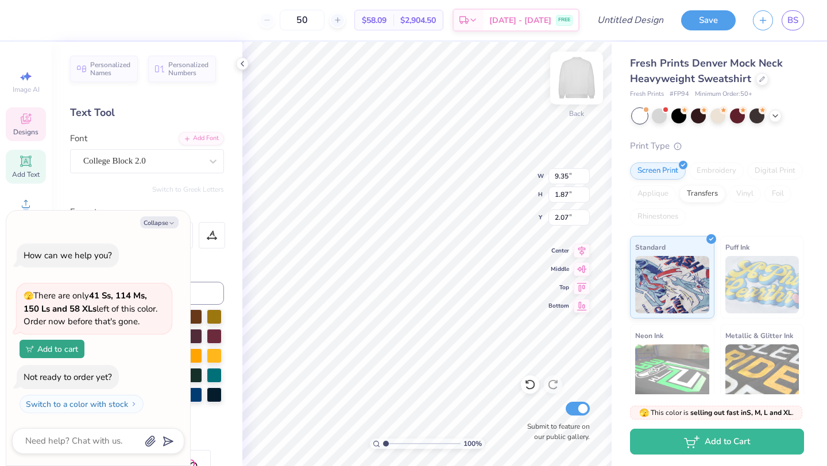
type textarea "x"
type textarea "Game"
type textarea "x"
type textarea "Game"
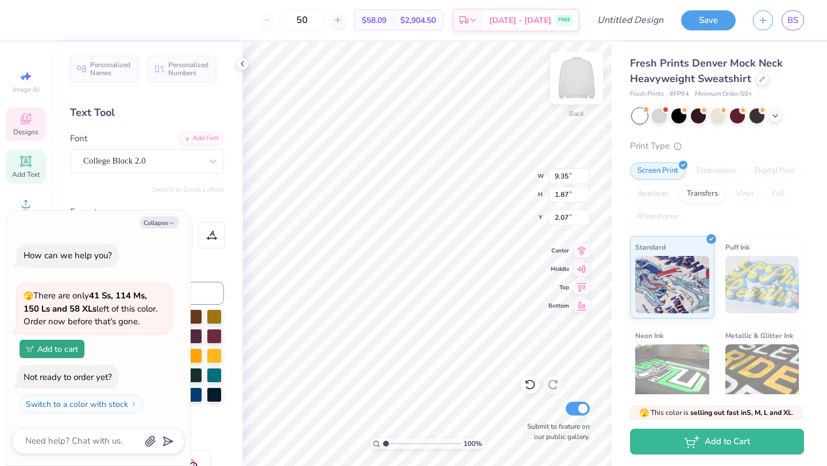
type textarea "x"
type textarea "Gam"
type textarea "x"
type textarea "Ga"
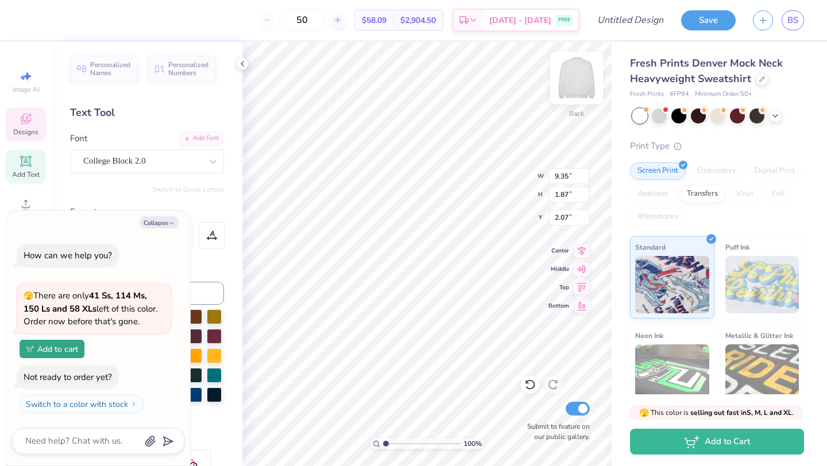
type textarea "x"
type textarea "G"
type textarea "x"
type textarea "J"
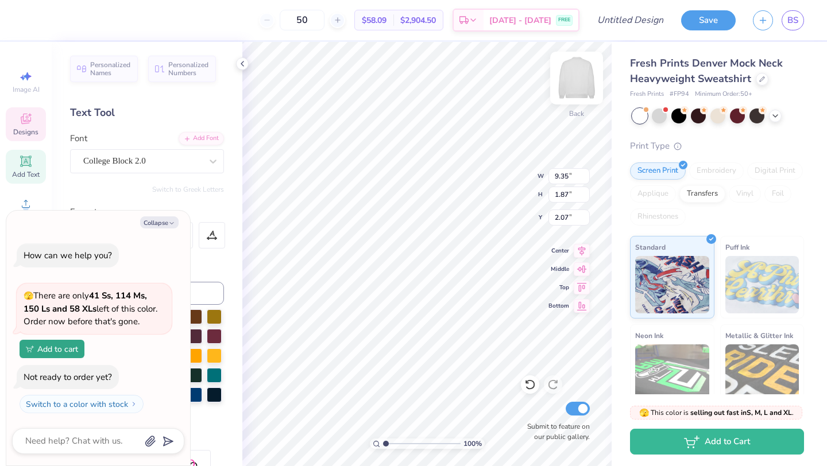
type textarea "x"
type textarea "H"
type textarea "x"
type textarea "Ho"
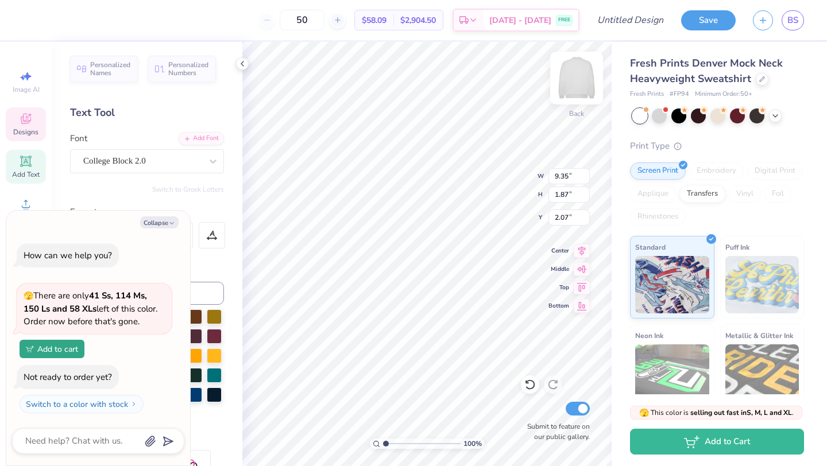
type textarea "x"
type textarea "Hom"
type textarea "x"
type textarea "Home"
type textarea "x"
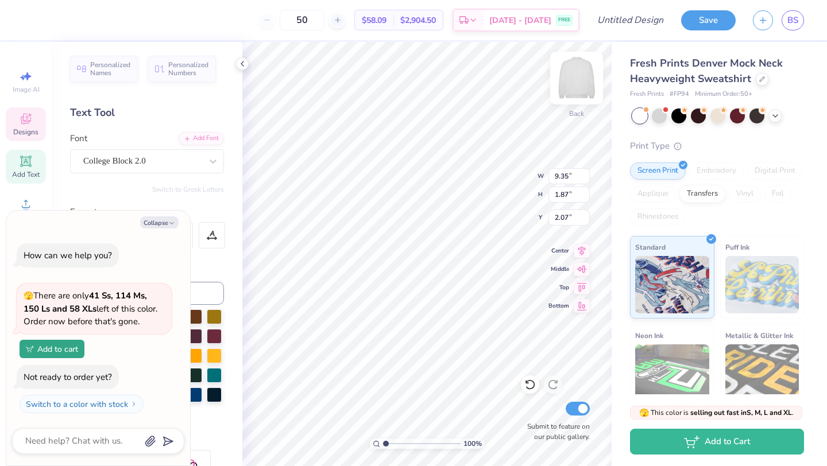
type textarea "Homec"
type textarea "x"
type textarea "Homeco"
type textarea "x"
type textarea "Homecom"
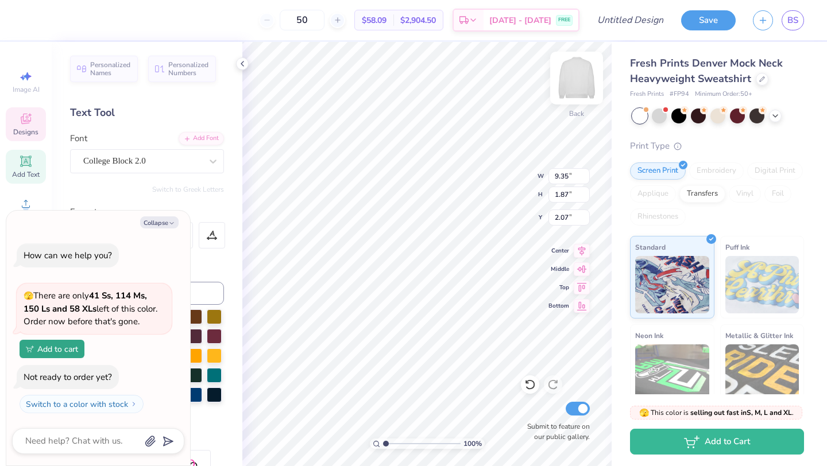
type textarea "x"
type textarea "Homecomi"
type textarea "x"
type textarea "Homecominh"
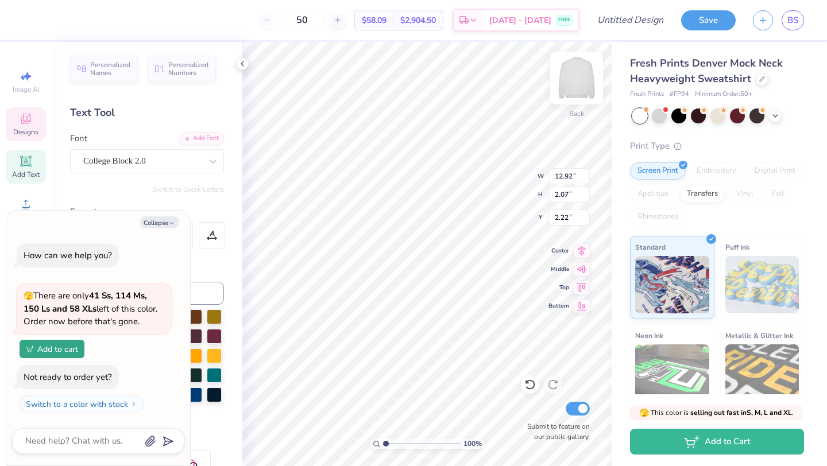
type textarea "x"
type input "12.07"
type input "10.00"
type input "0.53"
type textarea "x"
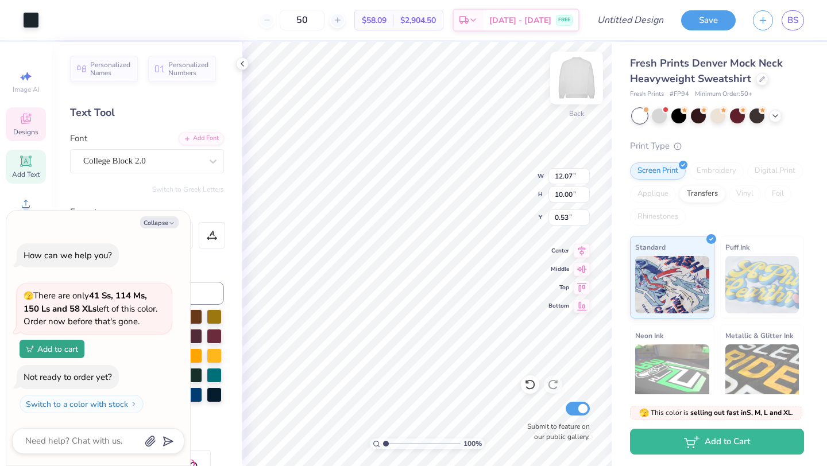
type input "12.92"
type input "2.07"
type input "2.22"
type textarea "x"
type input "14.11"
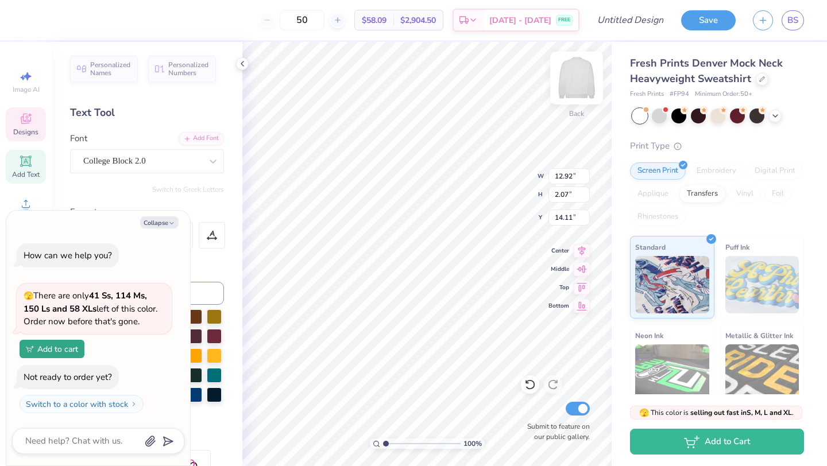
type textarea "x"
type textarea "Homecomin"
type textarea "x"
type textarea "Homecoming"
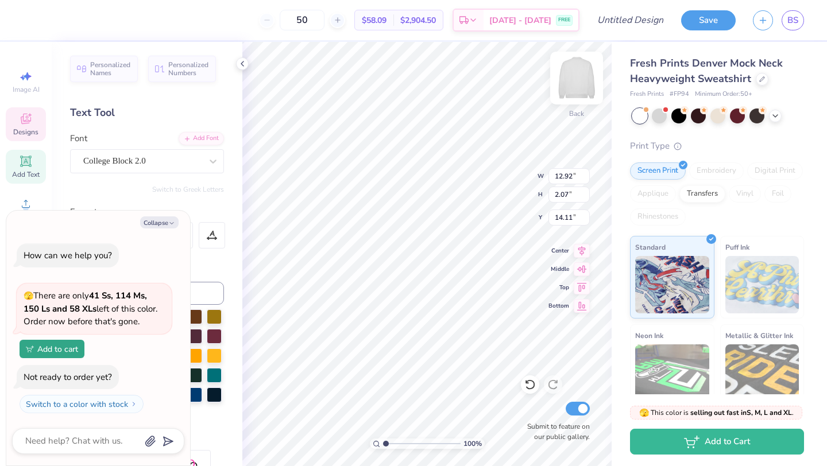
type textarea "x"
type input "12.38"
type input "5.06"
type input "5.09"
type textarea "x"
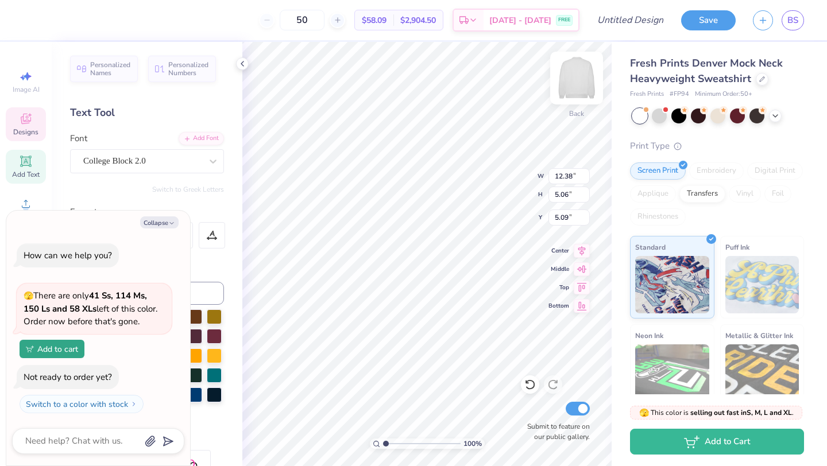
type input "12.74"
type input "2.07"
type input "14.11"
type textarea "x"
type input "2.28"
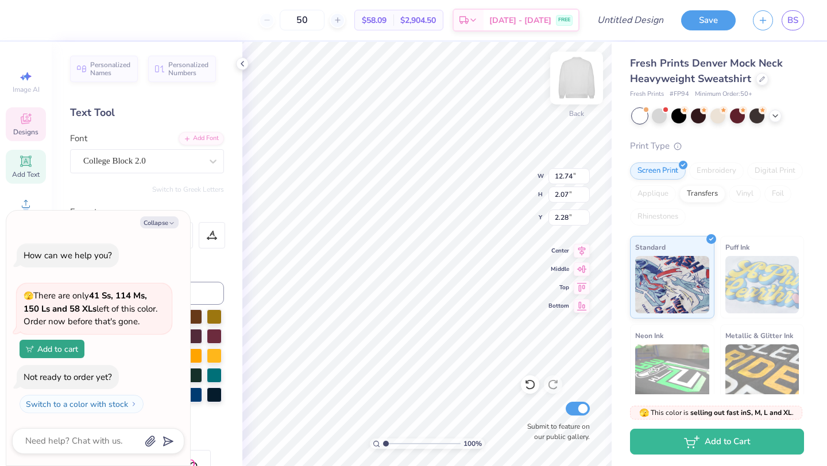
type textarea "x"
type input "14.68"
type input "1.16"
type input "0.99"
type textarea "x"
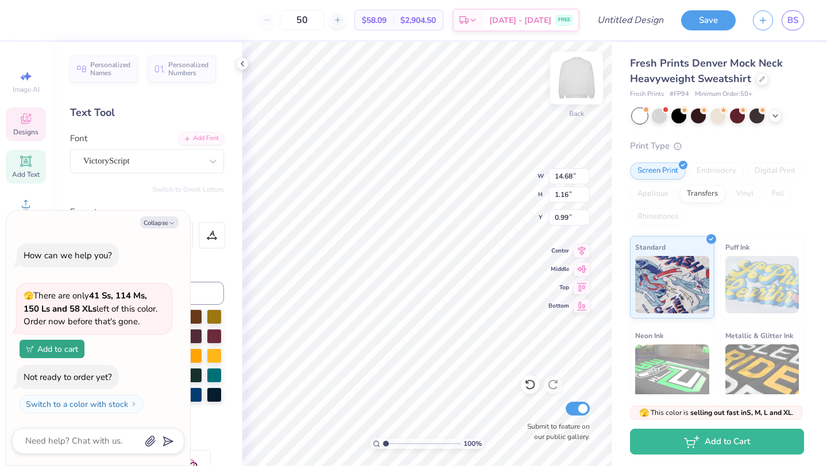
type input "10.92"
type textarea "x"
type input "10.97"
click at [776, 115] on icon at bounding box center [774, 114] width 9 height 9
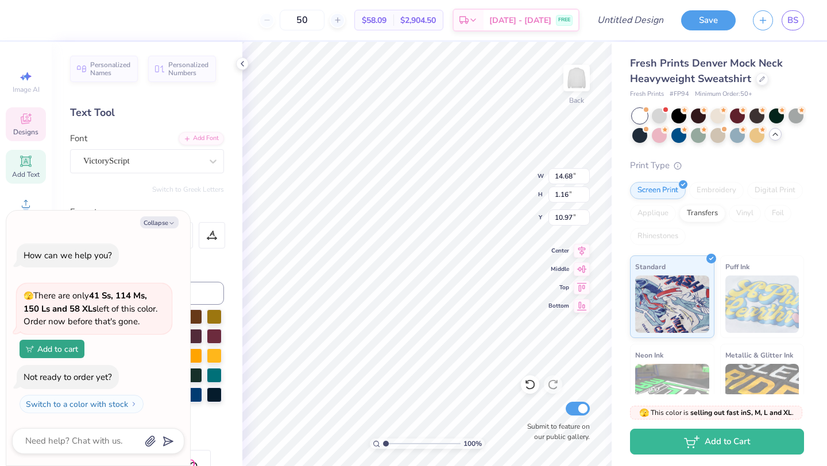
click at [229, 204] on div "Personalized Names Personalized Numbers Text Tool Add Font Font VictoryScript S…" at bounding box center [147, 254] width 191 height 424
click at [163, 218] on button "Collapse" at bounding box center [159, 222] width 38 height 12
type textarea "x"
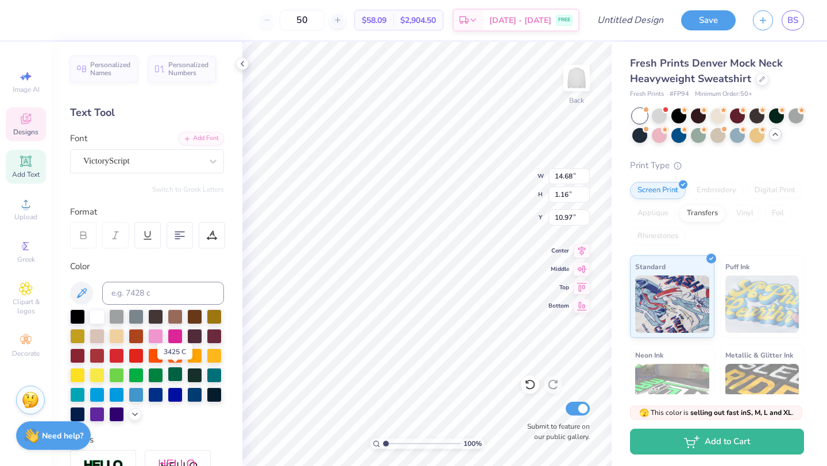
click at [169, 374] on div at bounding box center [175, 374] width 15 height 15
type input "12.07"
type input "10.00"
type input "0.50"
type input "1.75"
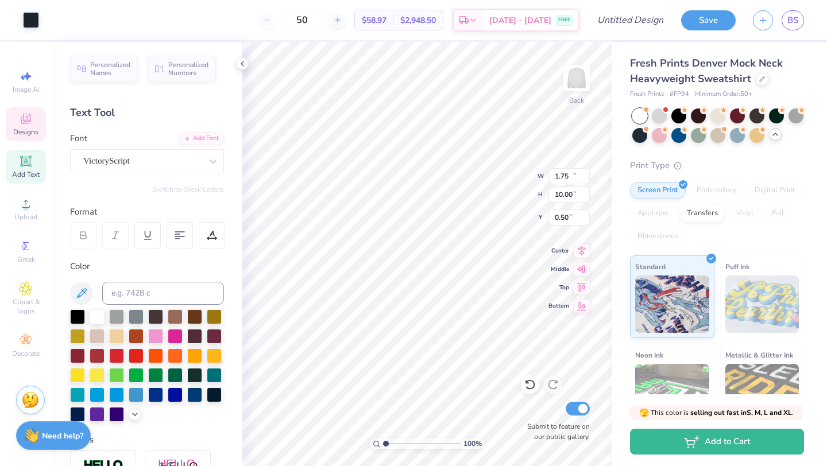
type input "1.45"
type input "3.31"
type input "3.64"
type input "5.90"
type input "2.11"
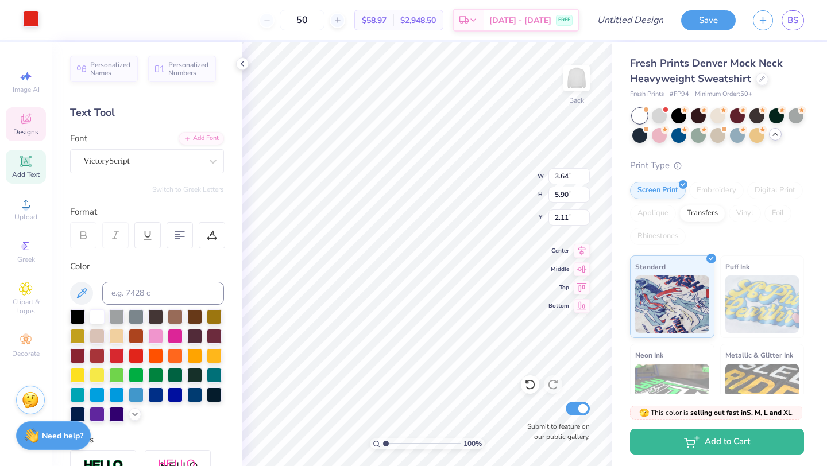
click at [32, 20] on div at bounding box center [31, 19] width 16 height 16
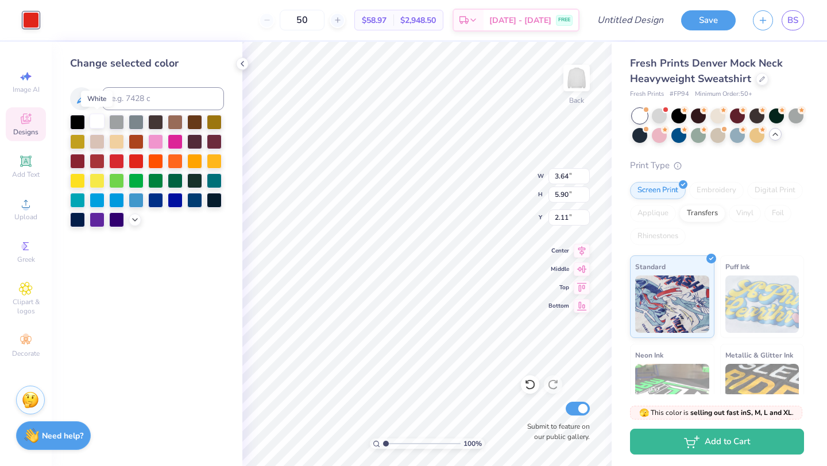
click at [91, 122] on div at bounding box center [97, 121] width 15 height 15
type input "12.07"
type input "10.00"
type input "0.50"
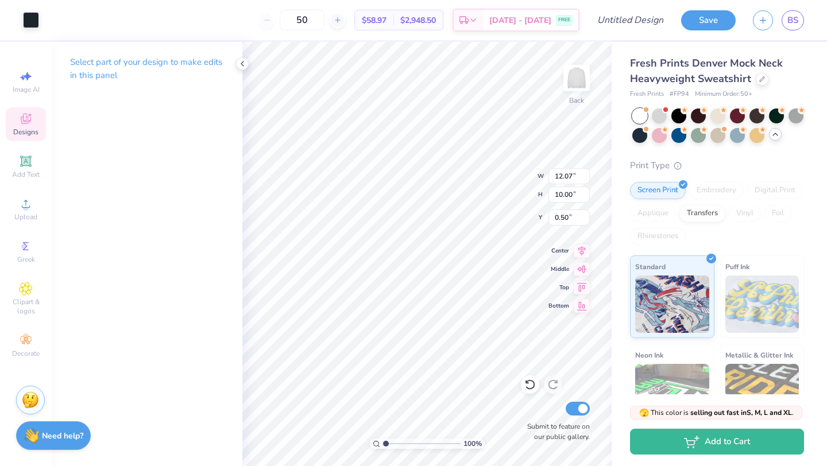
type input "12.38"
type input "5.06"
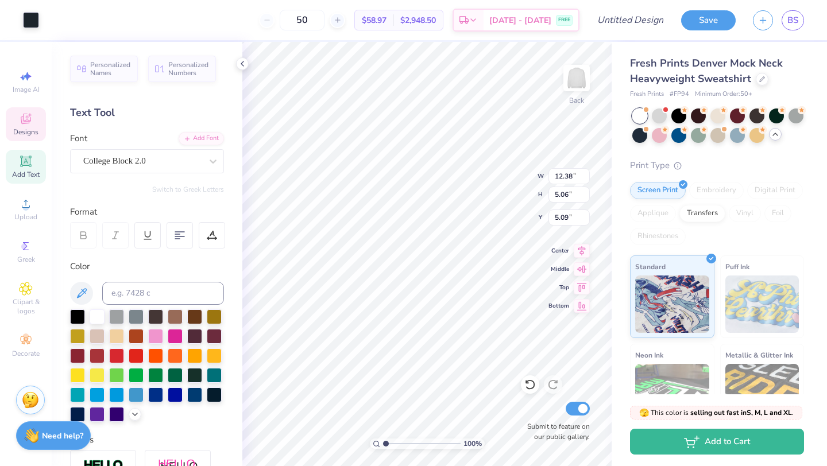
type input "4.94"
click at [173, 375] on div at bounding box center [175, 374] width 15 height 15
type input "12.36"
type input "5.68"
type input "5.35"
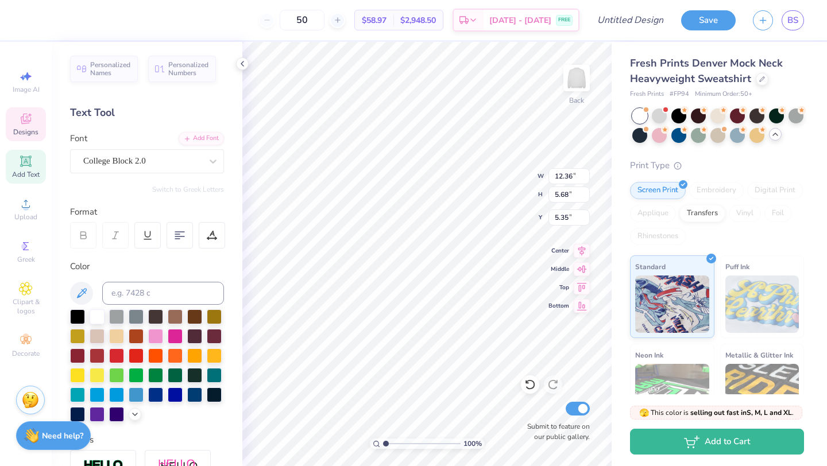
type input "12.74"
type input "2.07"
type input "2.28"
click at [174, 371] on div at bounding box center [175, 374] width 15 height 15
type input "14.68"
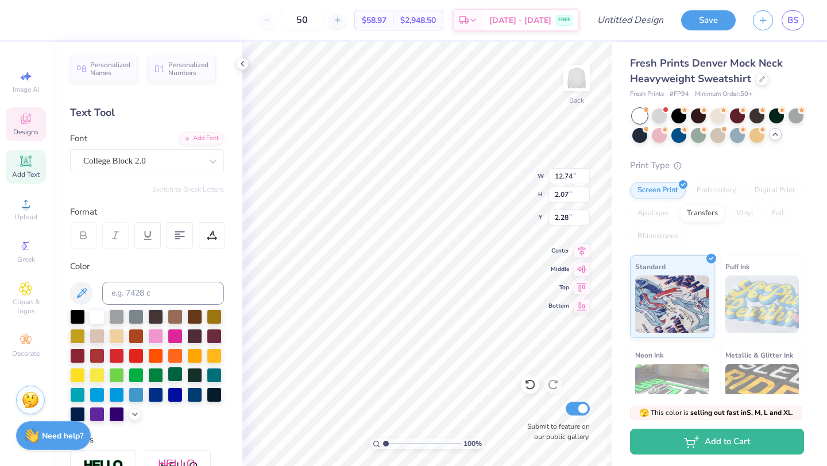
type input "1.16"
type input "11.60"
type input "12.36"
type input "5.68"
click at [175, 372] on div at bounding box center [175, 374] width 15 height 15
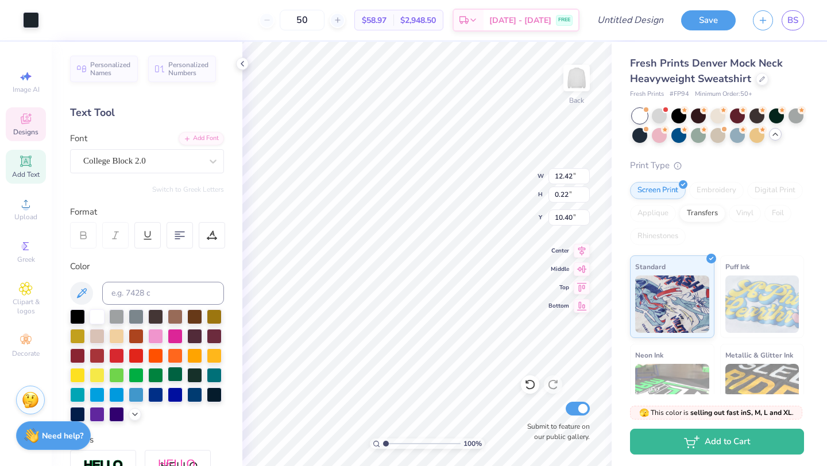
click at [172, 375] on div at bounding box center [175, 374] width 15 height 15
click at [153, 373] on div at bounding box center [155, 374] width 15 height 15
click at [180, 374] on div at bounding box center [175, 374] width 15 height 15
click at [29, 22] on div at bounding box center [31, 19] width 16 height 16
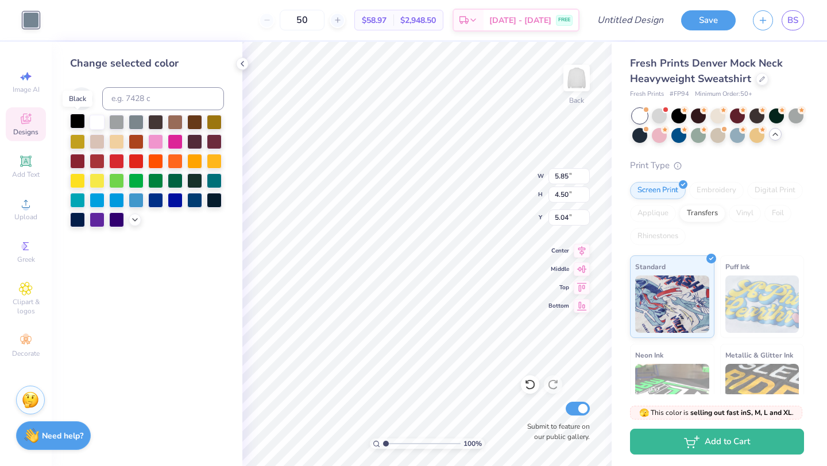
click at [76, 123] on div at bounding box center [77, 121] width 15 height 15
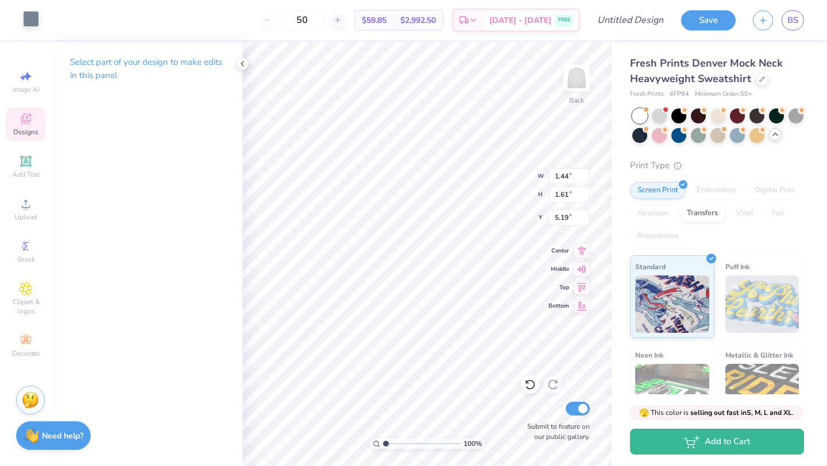
click at [27, 17] on div at bounding box center [31, 19] width 16 height 16
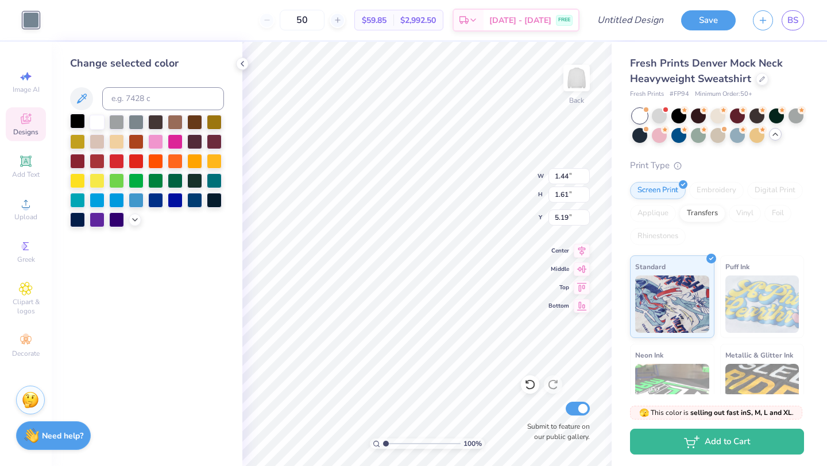
click at [73, 117] on div at bounding box center [77, 121] width 15 height 15
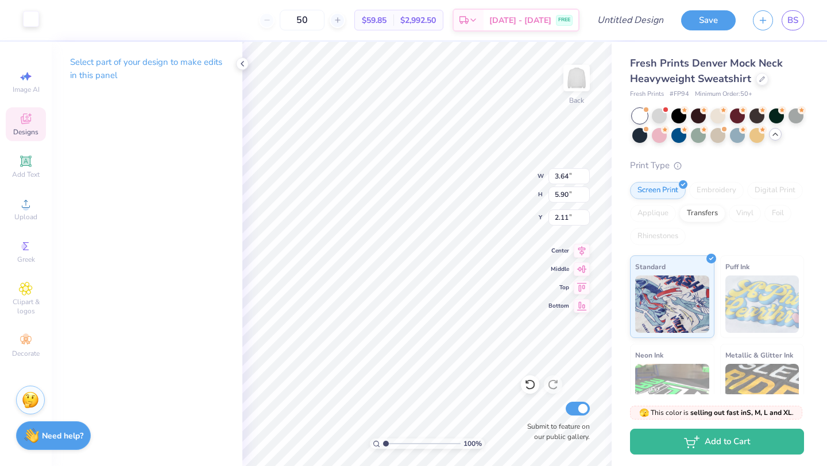
click at [30, 24] on div at bounding box center [31, 19] width 16 height 16
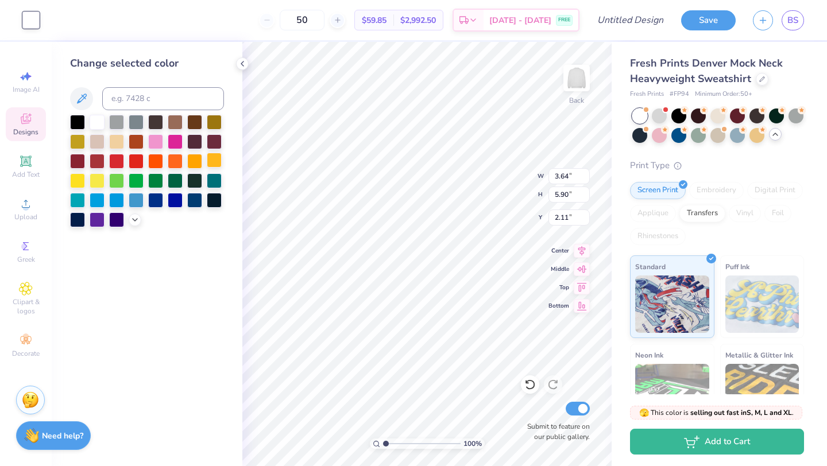
click at [211, 160] on div at bounding box center [214, 160] width 15 height 15
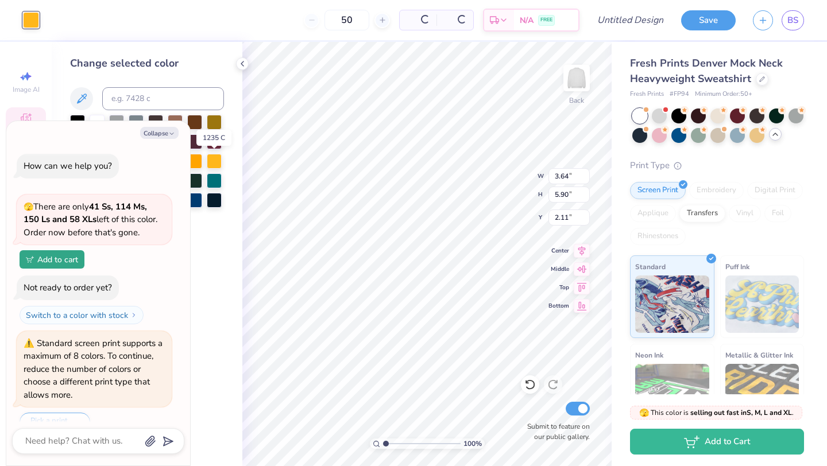
scroll to position [25, 0]
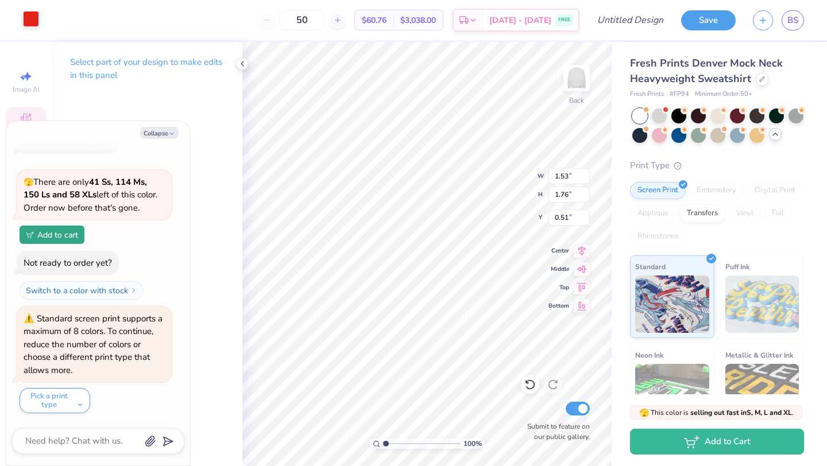
click at [26, 19] on div at bounding box center [31, 19] width 16 height 16
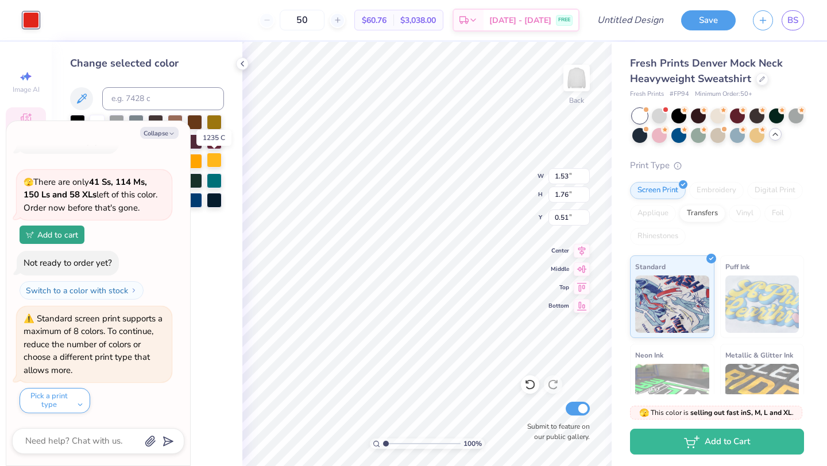
click at [213, 161] on div at bounding box center [214, 160] width 15 height 15
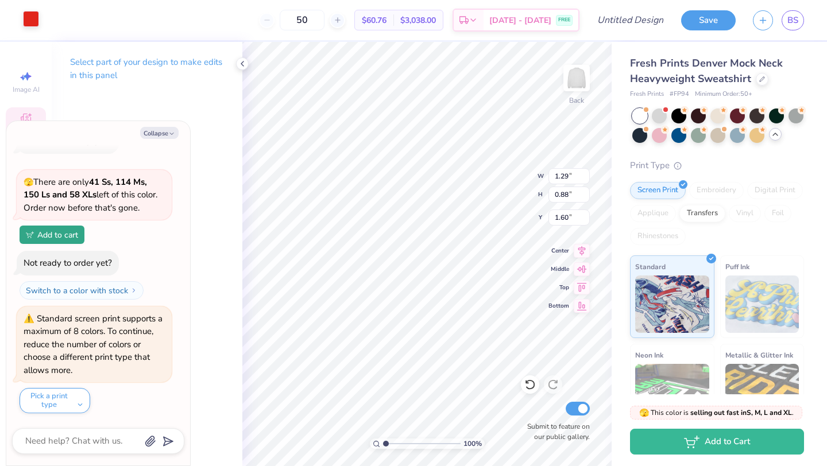
click at [30, 20] on div at bounding box center [31, 19] width 16 height 16
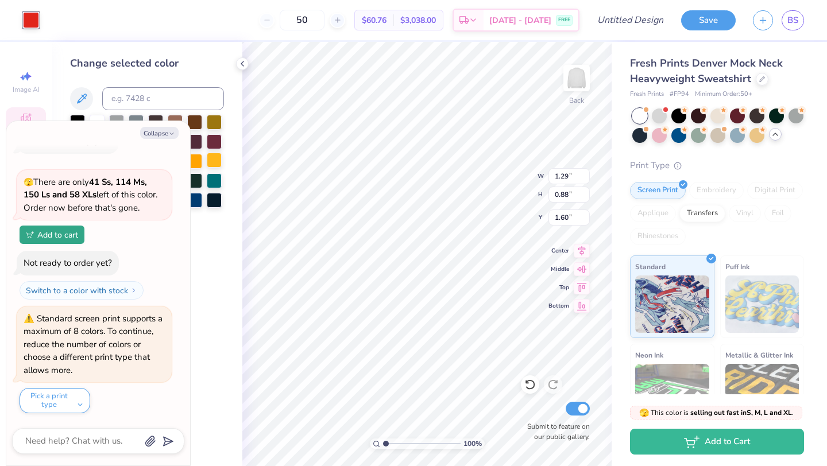
click at [217, 164] on div at bounding box center [214, 160] width 15 height 15
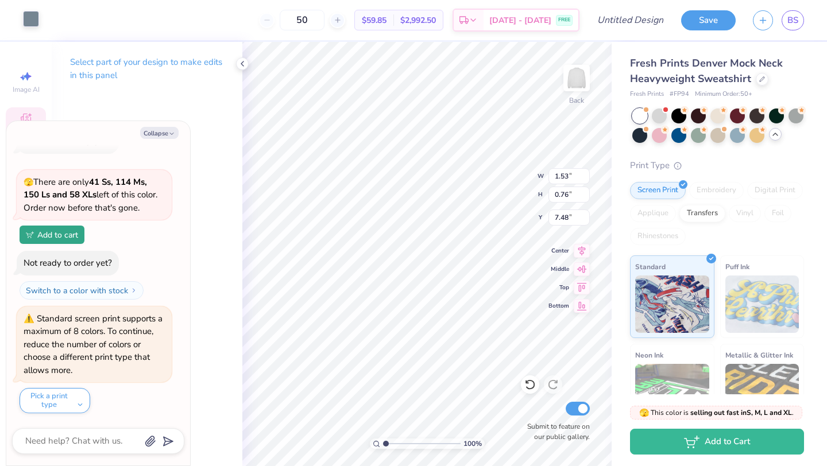
click at [26, 19] on div at bounding box center [31, 19] width 16 height 16
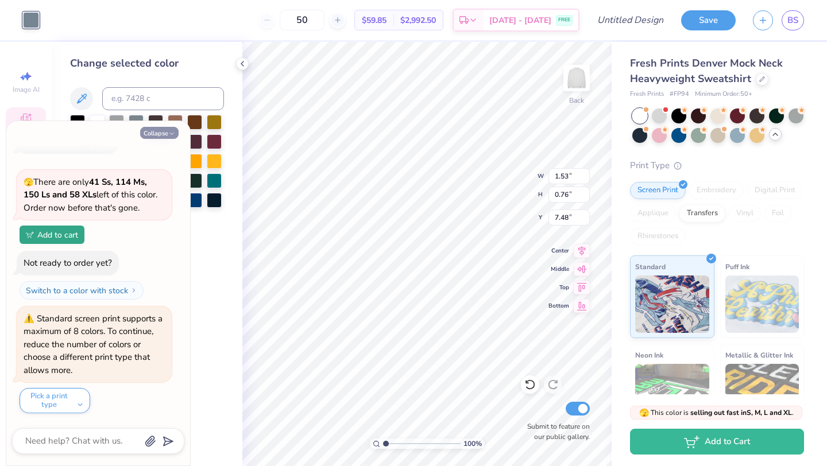
click at [165, 132] on button "Collapse" at bounding box center [159, 133] width 38 height 12
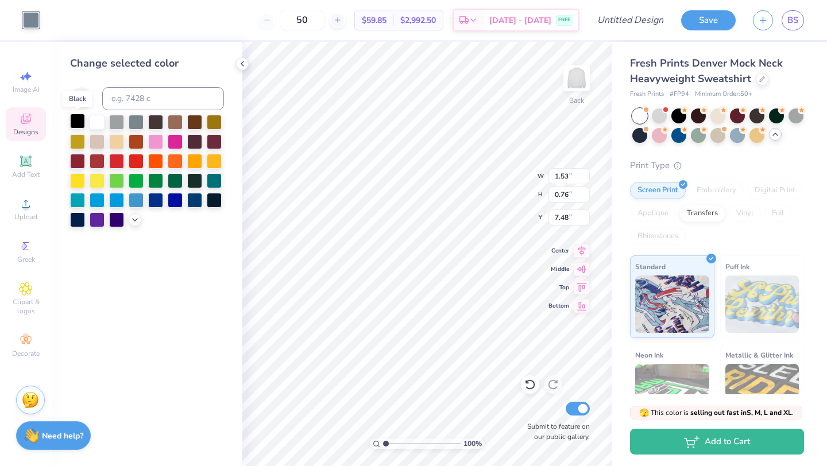
click at [75, 118] on div at bounding box center [77, 121] width 15 height 15
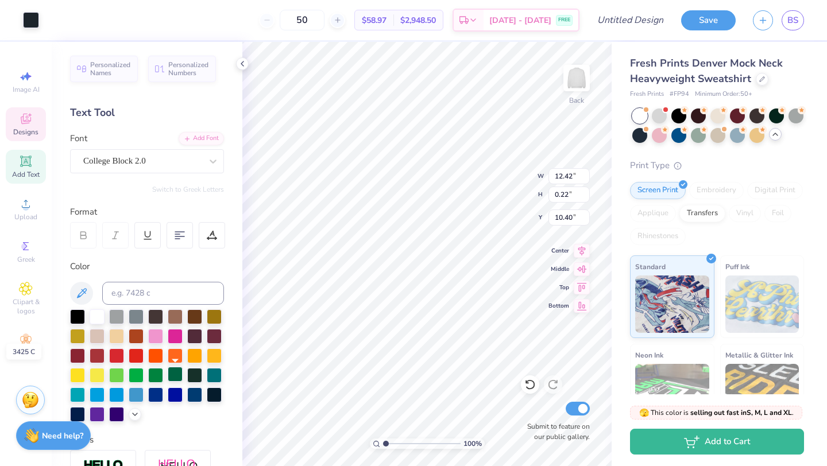
click at [173, 373] on div at bounding box center [175, 374] width 15 height 15
click at [27, 22] on div at bounding box center [31, 19] width 16 height 16
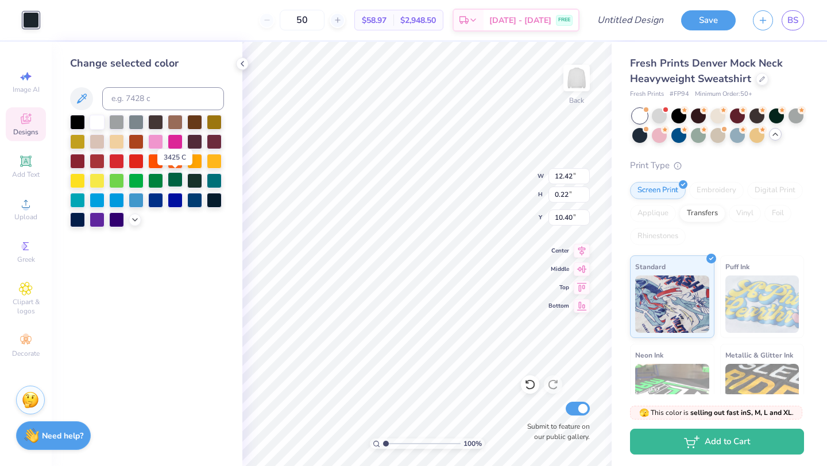
click at [176, 183] on div at bounding box center [175, 179] width 15 height 15
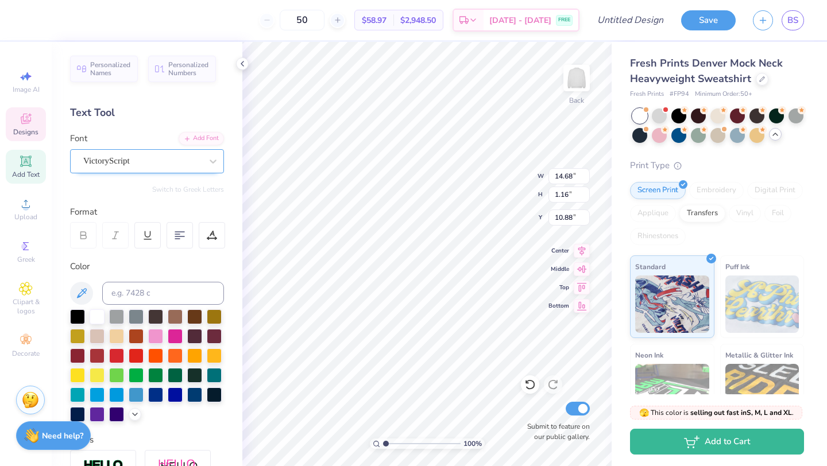
click at [189, 161] on div "VictoryScript" at bounding box center [142, 161] width 121 height 18
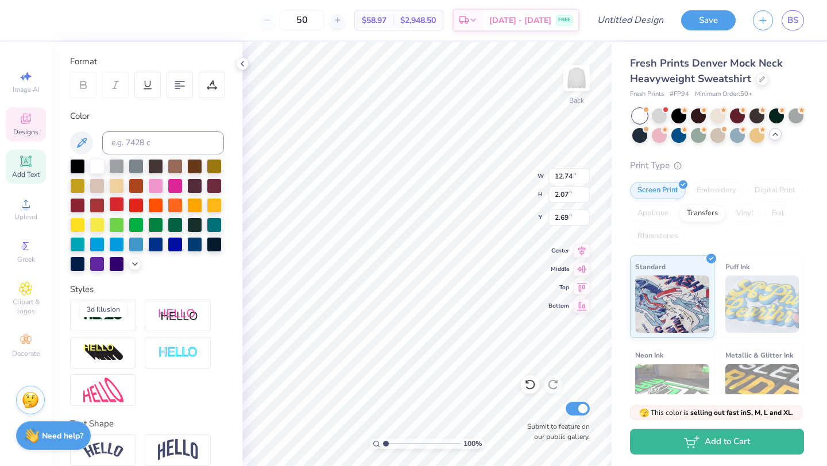
scroll to position [196, 0]
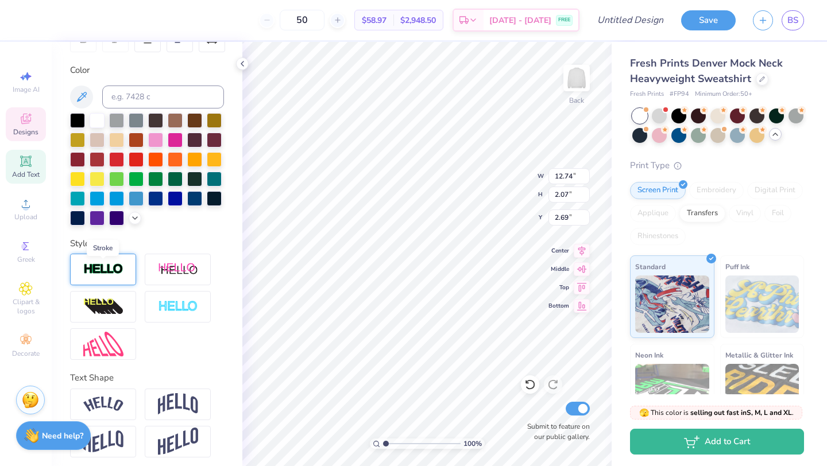
click at [113, 265] on img at bounding box center [103, 269] width 40 height 13
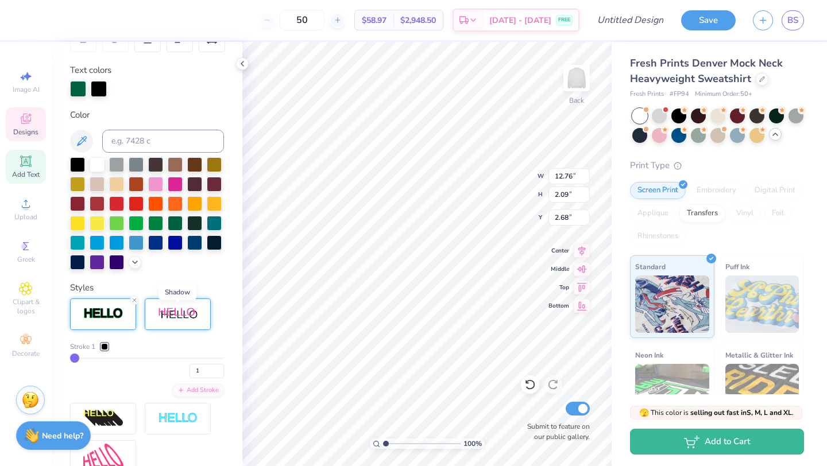
click at [174, 311] on img at bounding box center [178, 314] width 40 height 14
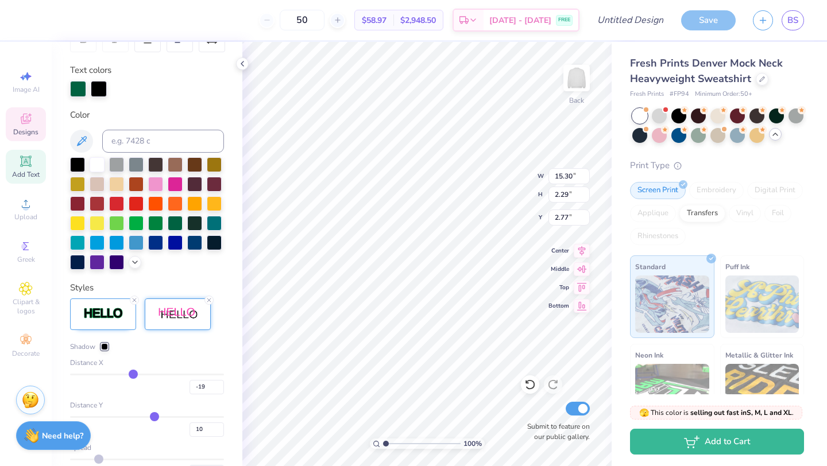
drag, startPoint x: 161, startPoint y: 375, endPoint x: 133, endPoint y: 377, distance: 27.6
click at [133, 375] on input "range" at bounding box center [147, 375] width 154 height 2
drag, startPoint x: 133, startPoint y: 376, endPoint x: 146, endPoint y: 377, distance: 12.6
click at [146, 375] on input "range" at bounding box center [147, 375] width 154 height 2
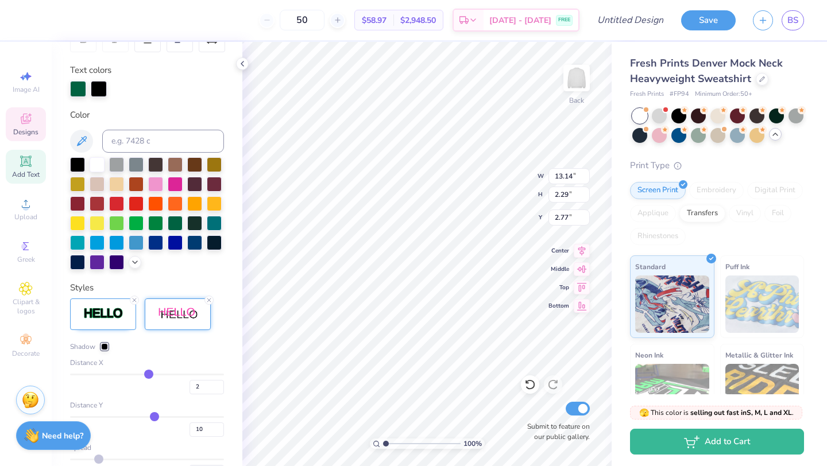
click at [148, 375] on input "range" at bounding box center [147, 375] width 154 height 2
click at [147, 375] on input "range" at bounding box center [147, 375] width 154 height 2
click at [103, 346] on div at bounding box center [104, 346] width 7 height 7
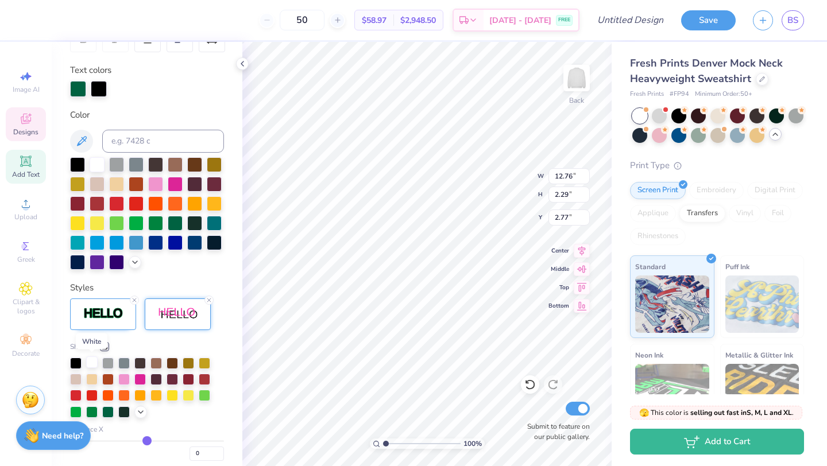
click at [91, 363] on div at bounding box center [91, 361] width 11 height 11
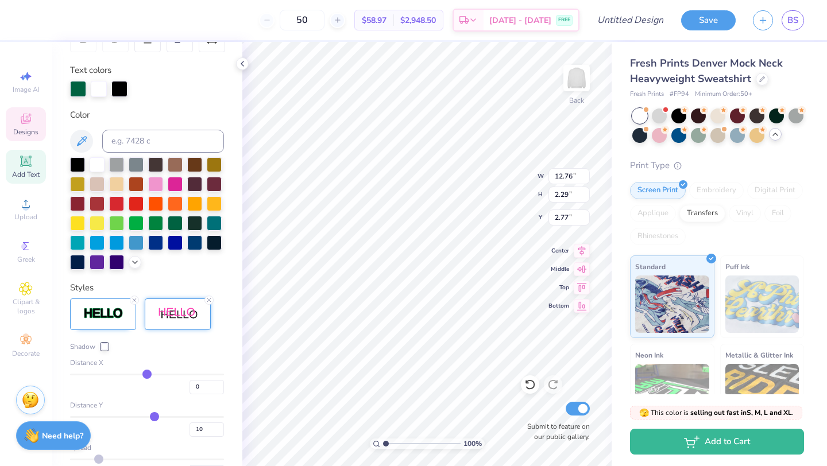
click at [103, 343] on div at bounding box center [104, 346] width 7 height 7
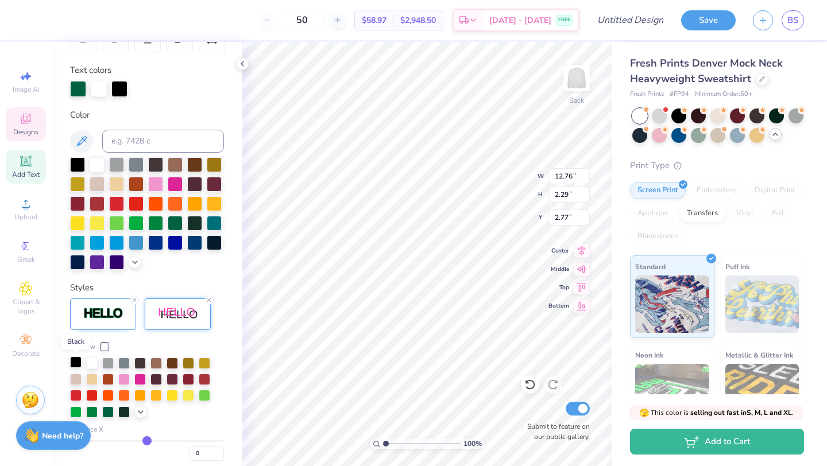
click at [77, 362] on div at bounding box center [75, 361] width 11 height 11
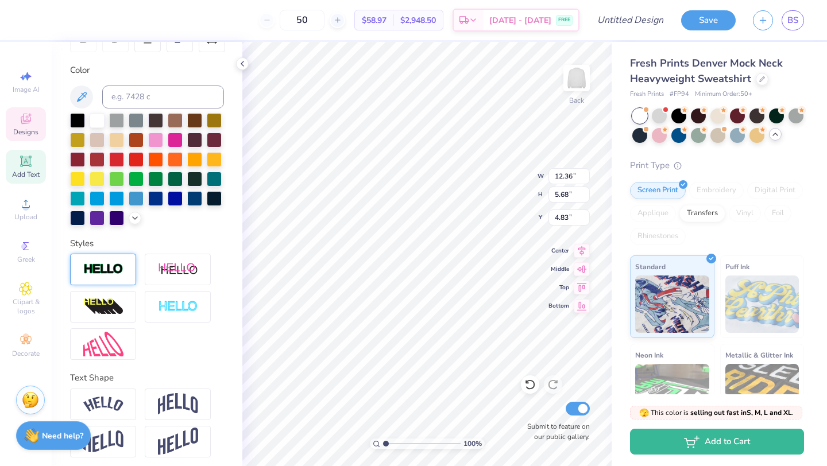
click at [122, 273] on img at bounding box center [103, 269] width 40 height 13
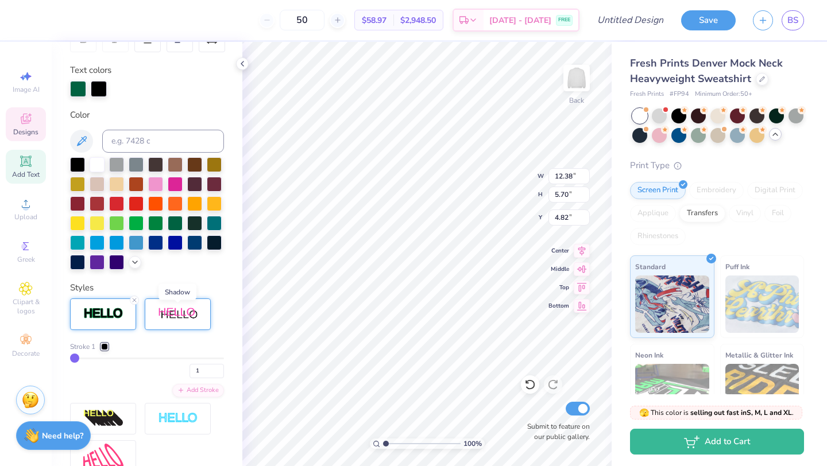
click at [172, 315] on img at bounding box center [178, 314] width 40 height 14
drag, startPoint x: 160, startPoint y: 372, endPoint x: 176, endPoint y: 340, distance: 35.9
click at [147, 374] on input "range" at bounding box center [147, 375] width 154 height 2
click at [224, 269] on div "Personalized Names Personalized Numbers Text Tool Add Font Font College Block 2…" at bounding box center [147, 254] width 191 height 424
click at [133, 301] on icon at bounding box center [134, 300] width 7 height 7
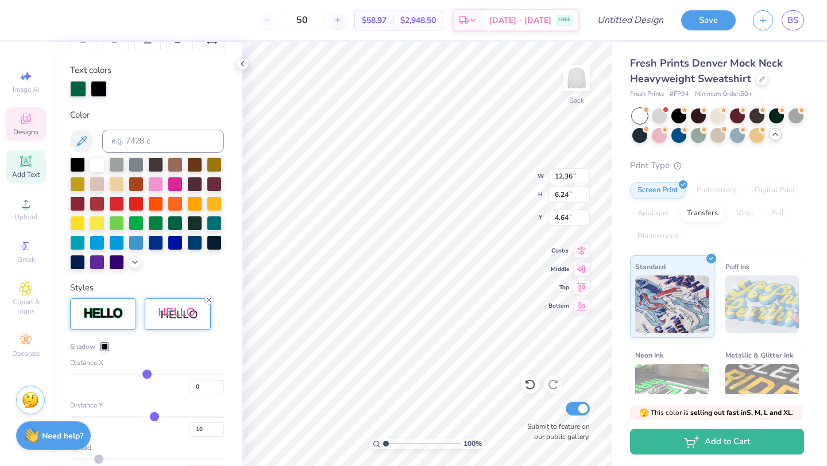
click at [207, 301] on icon at bounding box center [209, 300] width 7 height 7
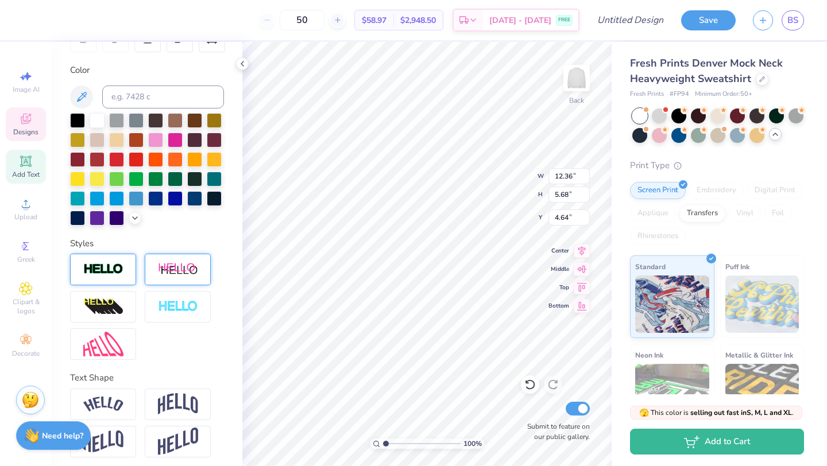
click at [104, 281] on div at bounding box center [103, 270] width 66 height 32
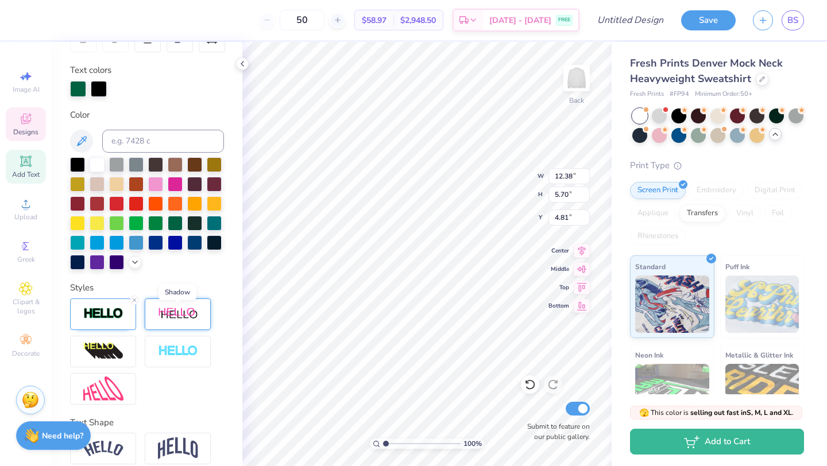
click at [176, 310] on img at bounding box center [178, 314] width 40 height 14
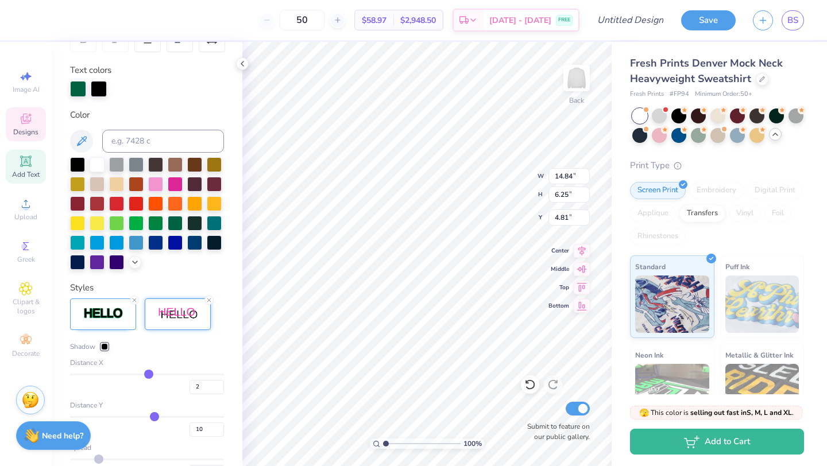
drag, startPoint x: 163, startPoint y: 374, endPoint x: 148, endPoint y: 375, distance: 15.0
click at [148, 375] on input "range" at bounding box center [147, 375] width 154 height 2
click at [146, 375] on input "range" at bounding box center [147, 375] width 154 height 2
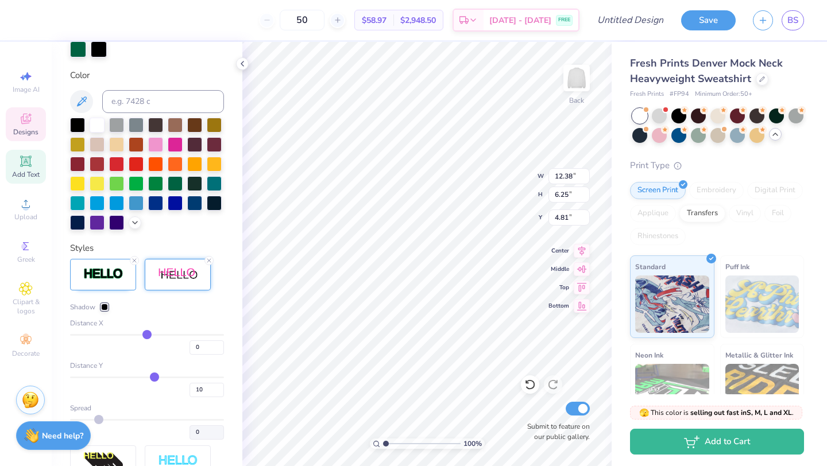
scroll to position [242, 0]
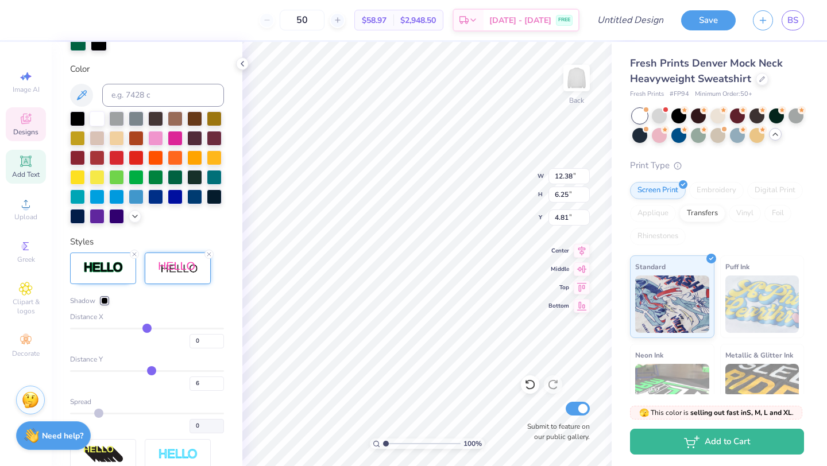
click at [151, 370] on input "range" at bounding box center [147, 371] width 154 height 2
click at [150, 370] on input "range" at bounding box center [147, 371] width 154 height 2
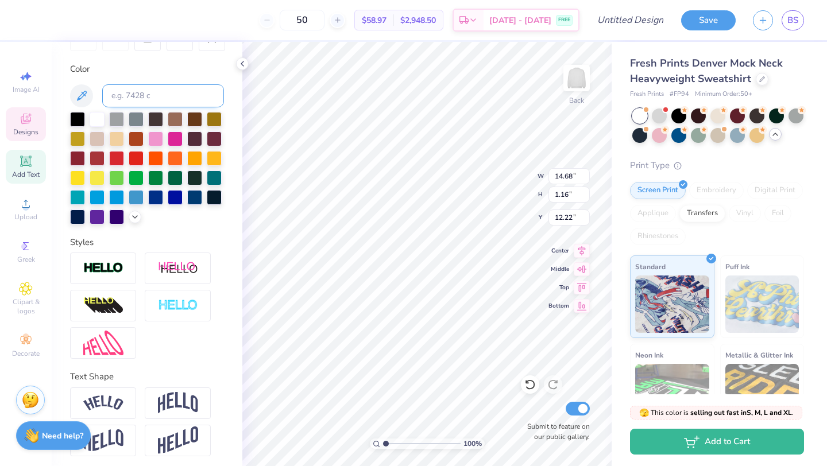
scroll to position [0, 0]
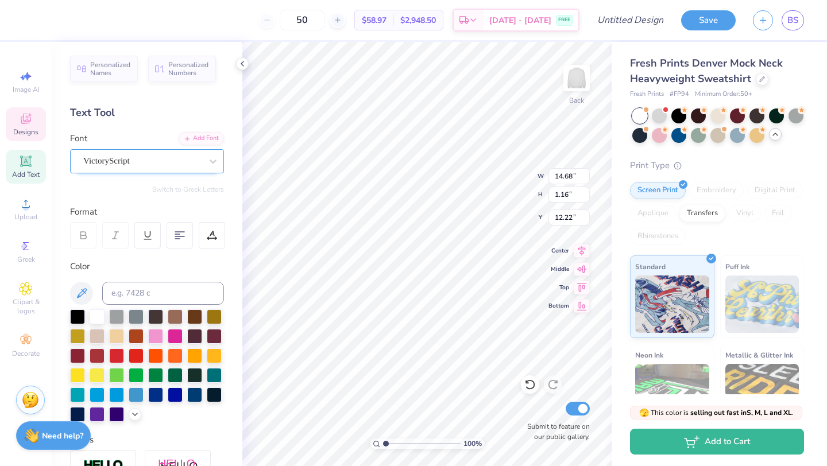
click at [129, 161] on div "VictoryScript" at bounding box center [142, 161] width 121 height 18
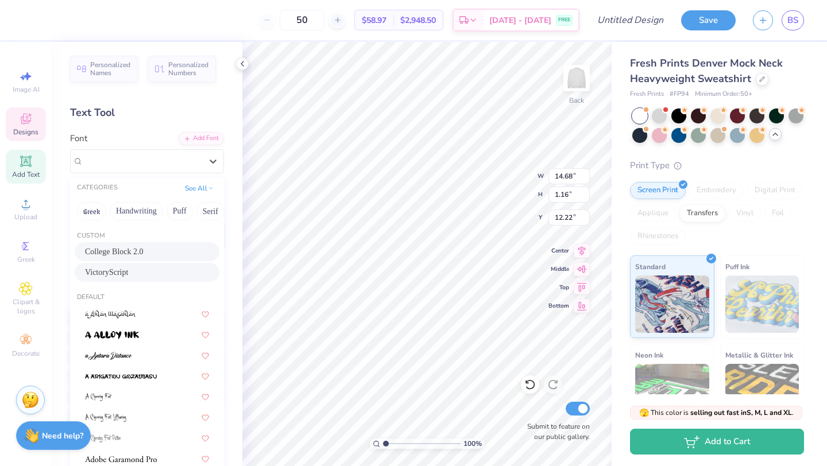
click at [143, 245] on div "College Block 2.0" at bounding box center [147, 251] width 145 height 19
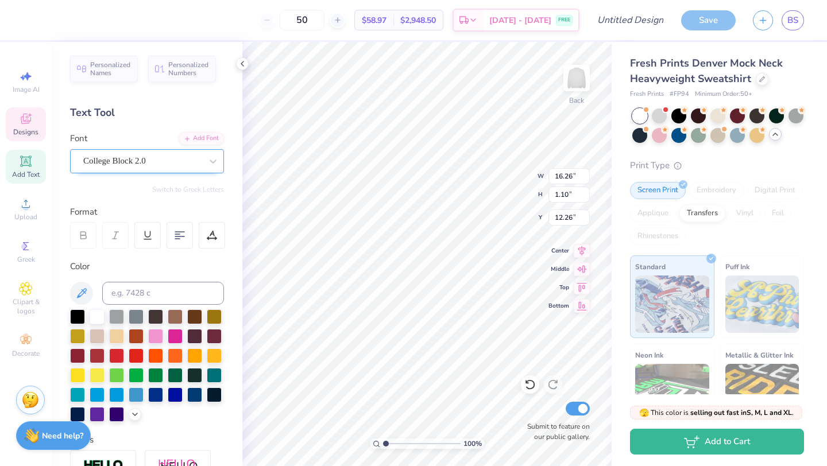
click at [99, 169] on div "College Block 2.0" at bounding box center [142, 161] width 121 height 18
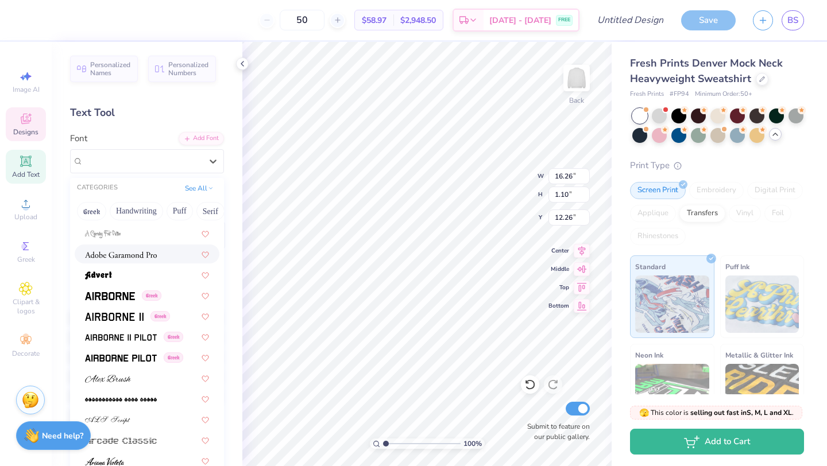
scroll to position [205, 0]
click at [139, 249] on span at bounding box center [121, 253] width 72 height 12
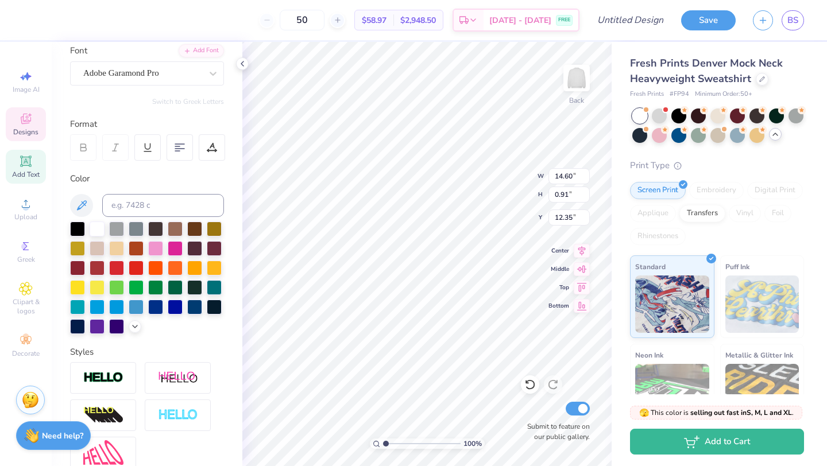
scroll to position [90, 0]
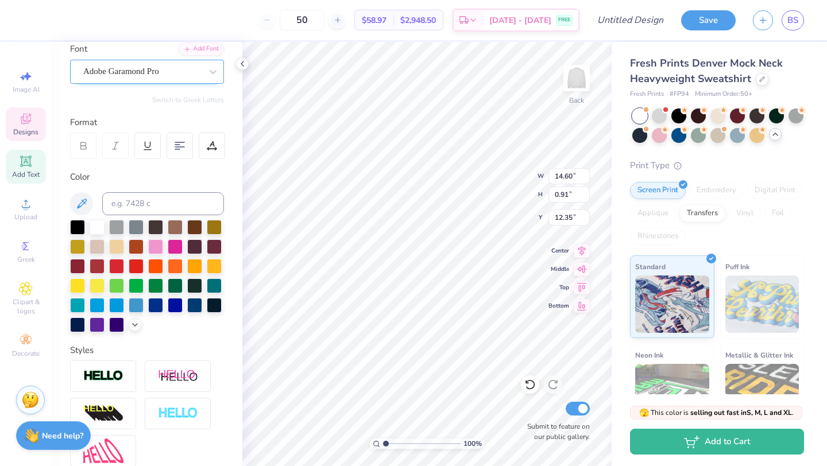
click at [146, 71] on div "Adobe Garamond Pro" at bounding box center [142, 72] width 121 height 18
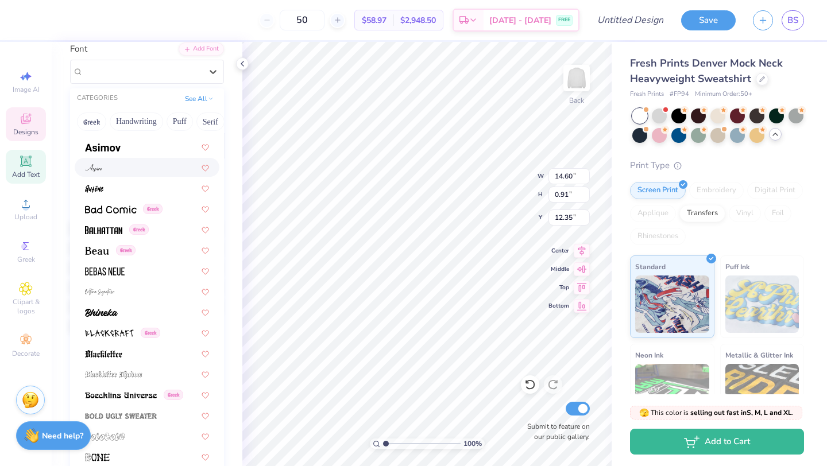
scroll to position [498, 0]
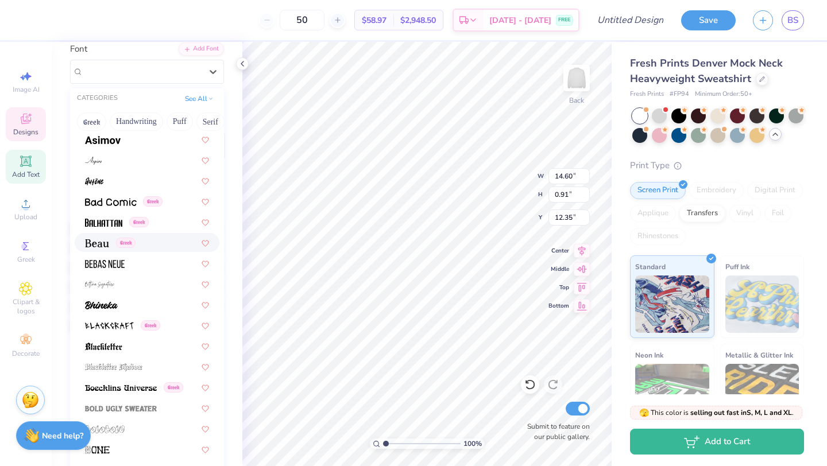
click at [169, 242] on div "Greek" at bounding box center [147, 243] width 124 height 12
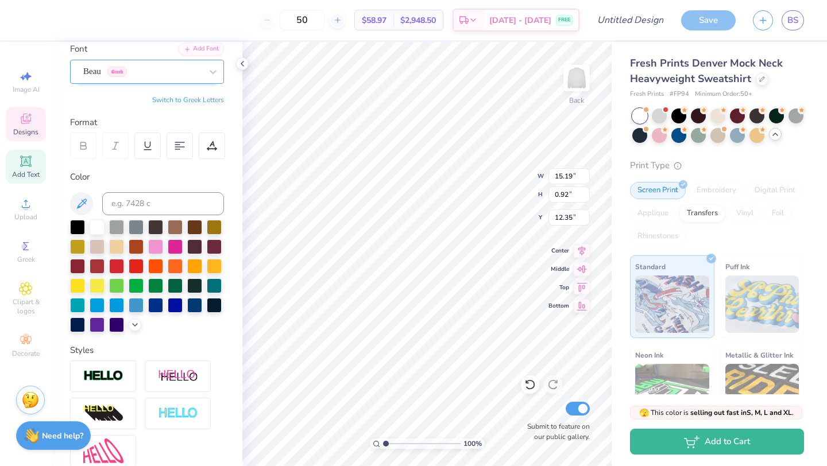
click at [135, 77] on div "Beau Greek" at bounding box center [142, 72] width 121 height 18
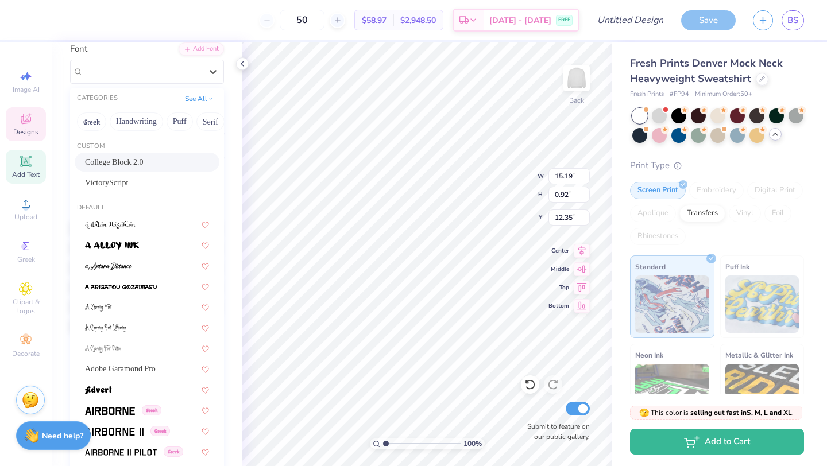
click at [127, 167] on span "College Block 2.0" at bounding box center [114, 162] width 59 height 12
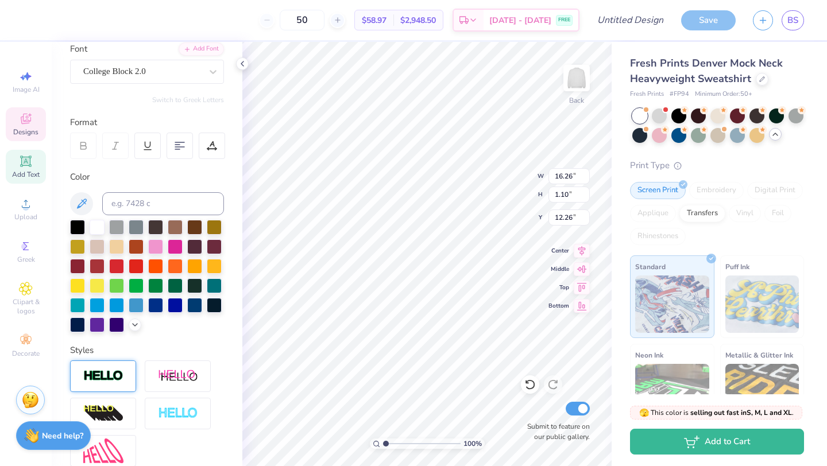
click at [118, 377] on img at bounding box center [103, 376] width 40 height 13
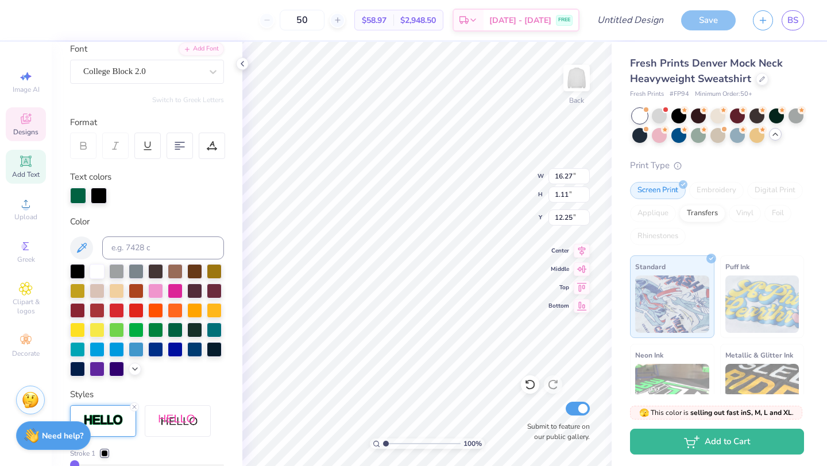
click at [167, 379] on div "Personalized Names Personalized Numbers Text Tool Add Font Font College Block 2…" at bounding box center [147, 254] width 191 height 424
click at [165, 428] on div at bounding box center [178, 421] width 66 height 32
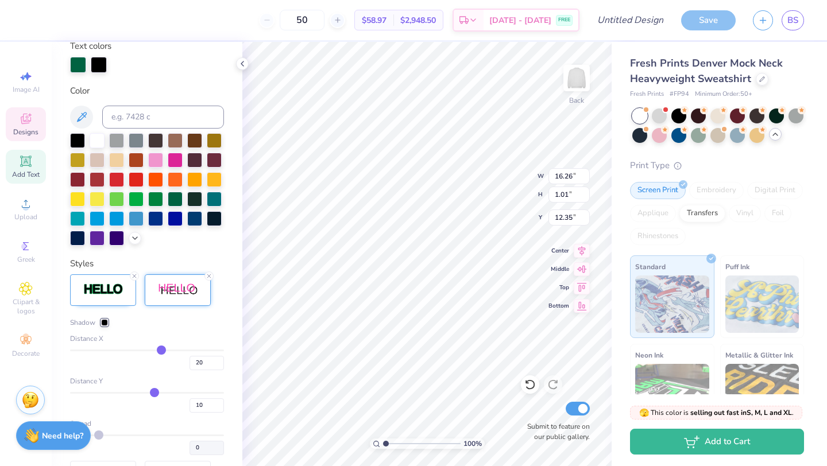
scroll to position [221, 0]
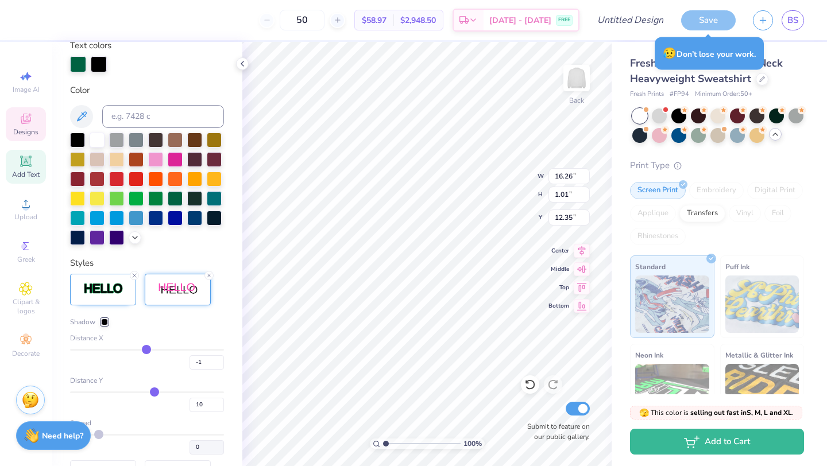
drag, startPoint x: 160, startPoint y: 350, endPoint x: 146, endPoint y: 350, distance: 14.4
click at [146, 350] on input "range" at bounding box center [147, 350] width 154 height 2
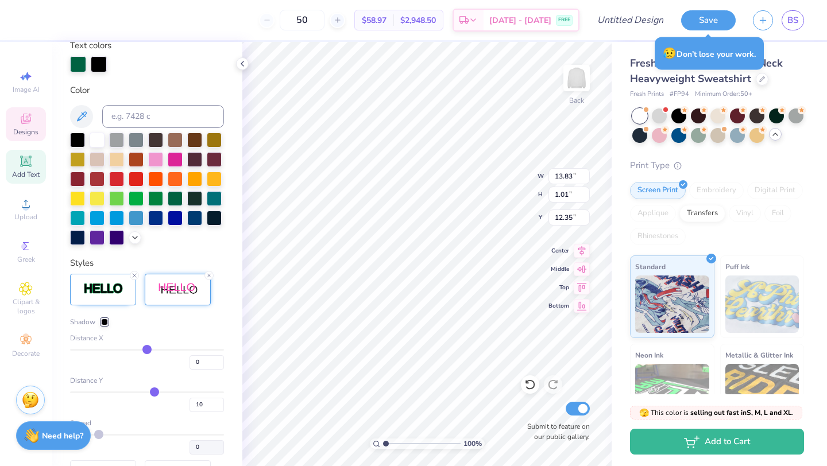
click at [147, 350] on input "range" at bounding box center [147, 350] width 154 height 2
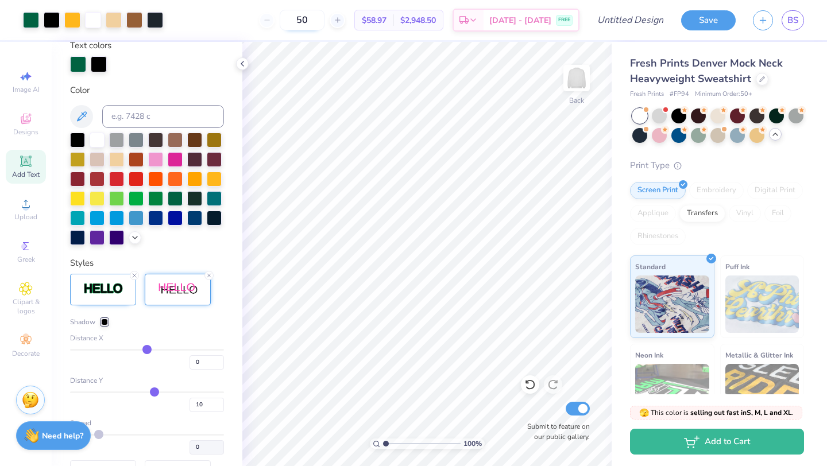
click at [314, 22] on input "50" at bounding box center [302, 20] width 45 height 21
